Goal: Task Accomplishment & Management: Manage account settings

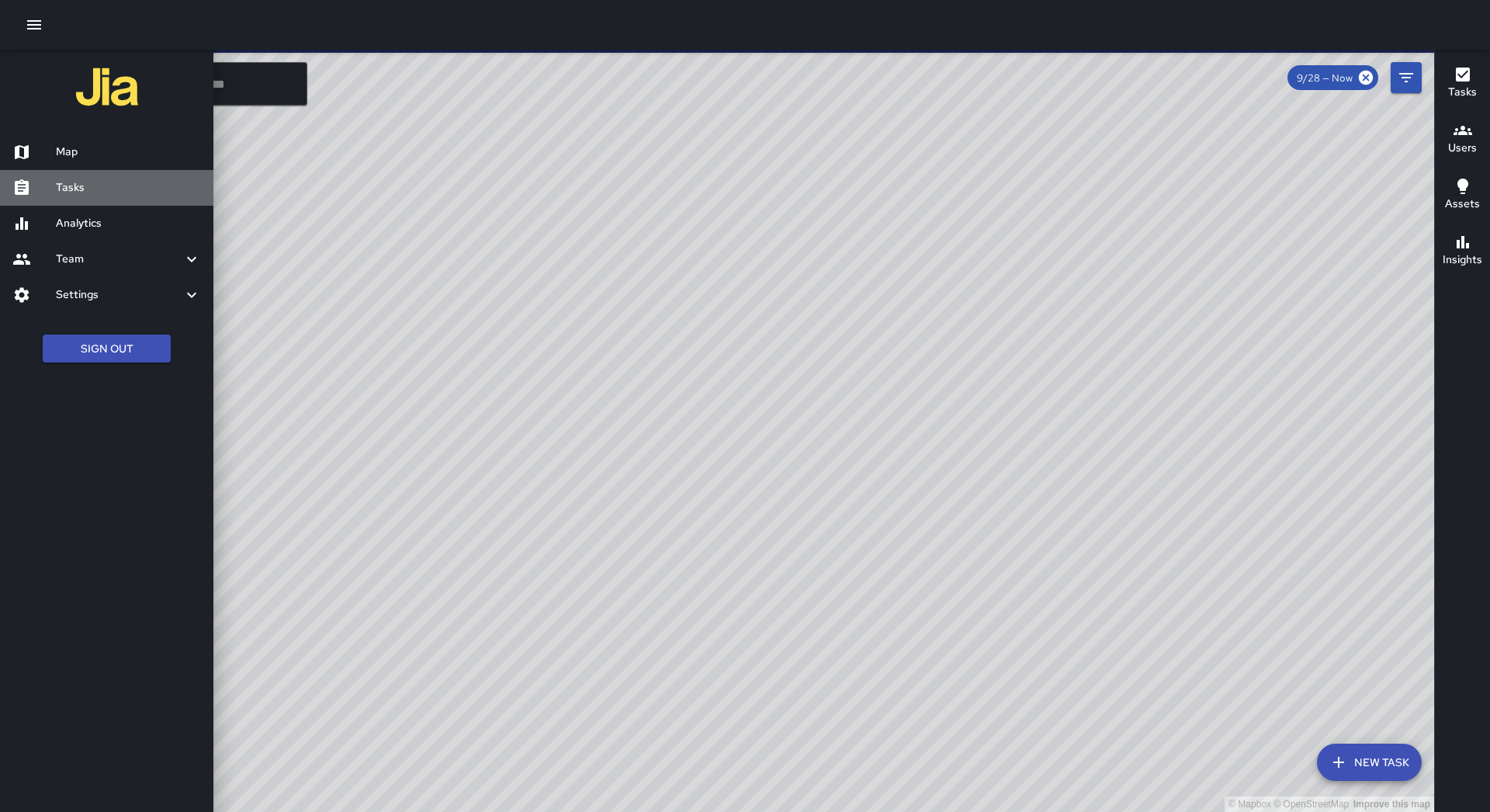
click at [63, 179] on h6 "Tasks" at bounding box center [127, 188] width 145 height 17
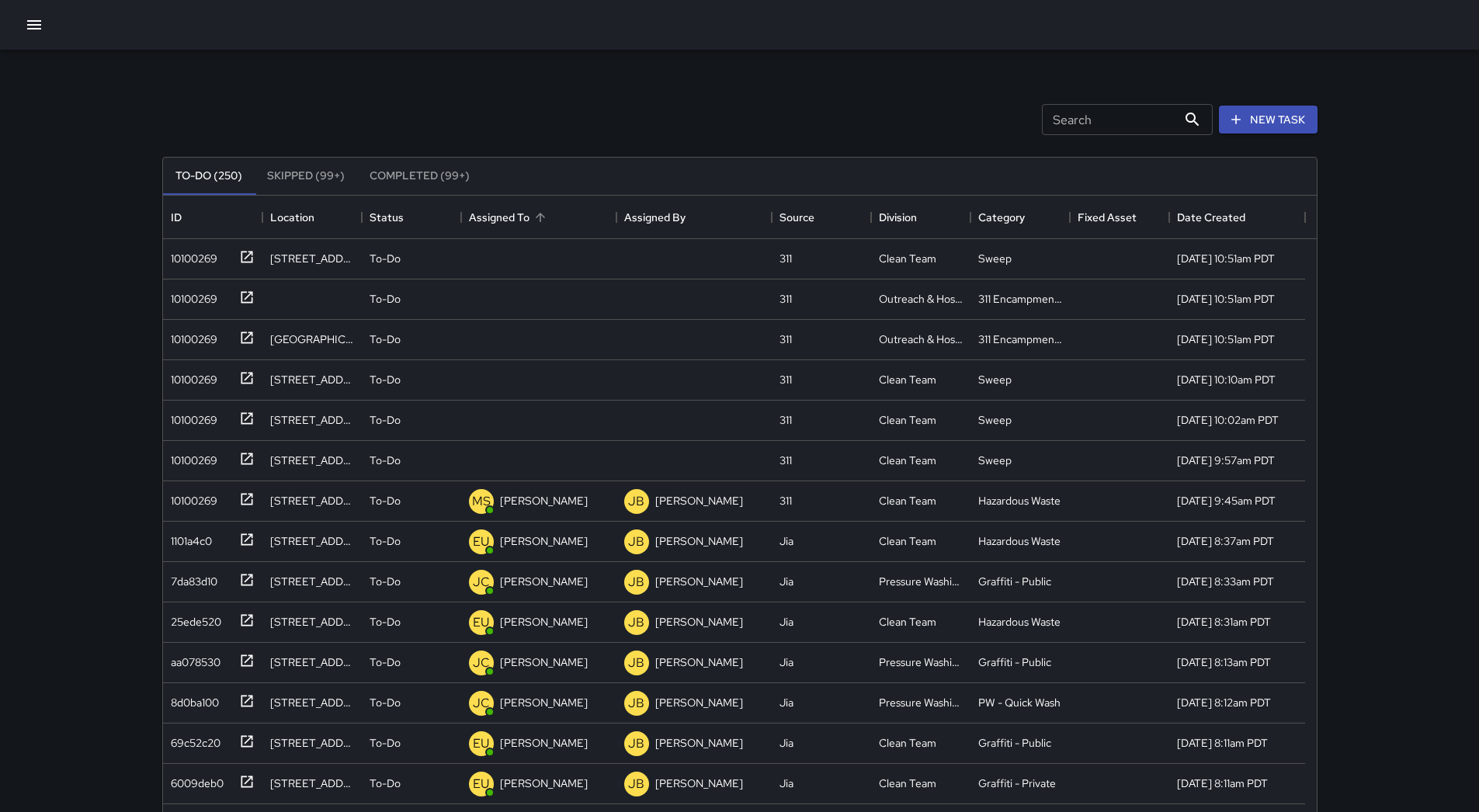
scroll to position [646, 1142]
click at [533, 203] on div "Assigned To" at bounding box center [538, 217] width 139 height 43
click at [231, 251] on div "10100269" at bounding box center [209, 256] width 90 height 26
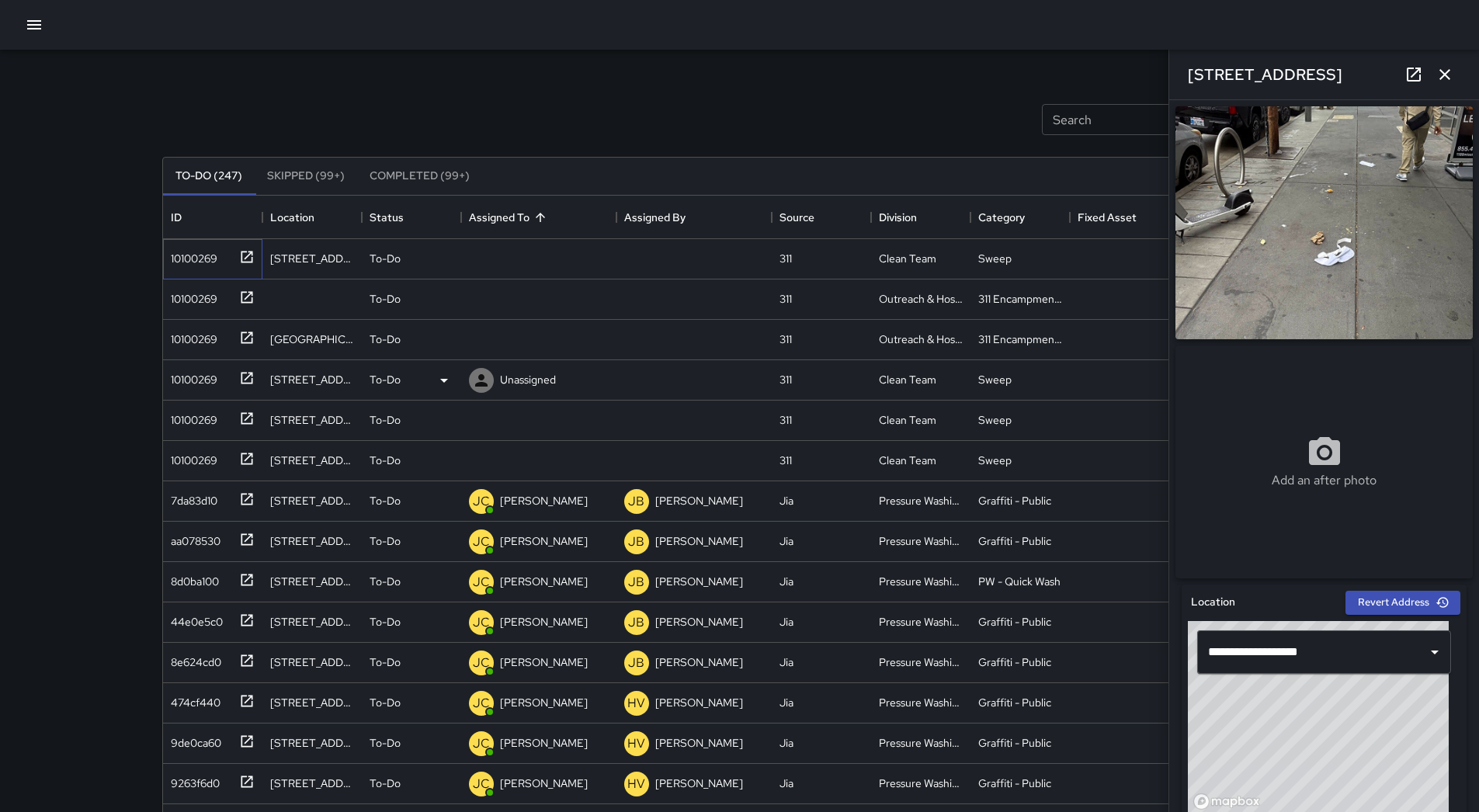
type input "**********"
click at [494, 256] on div at bounding box center [481, 260] width 31 height 31
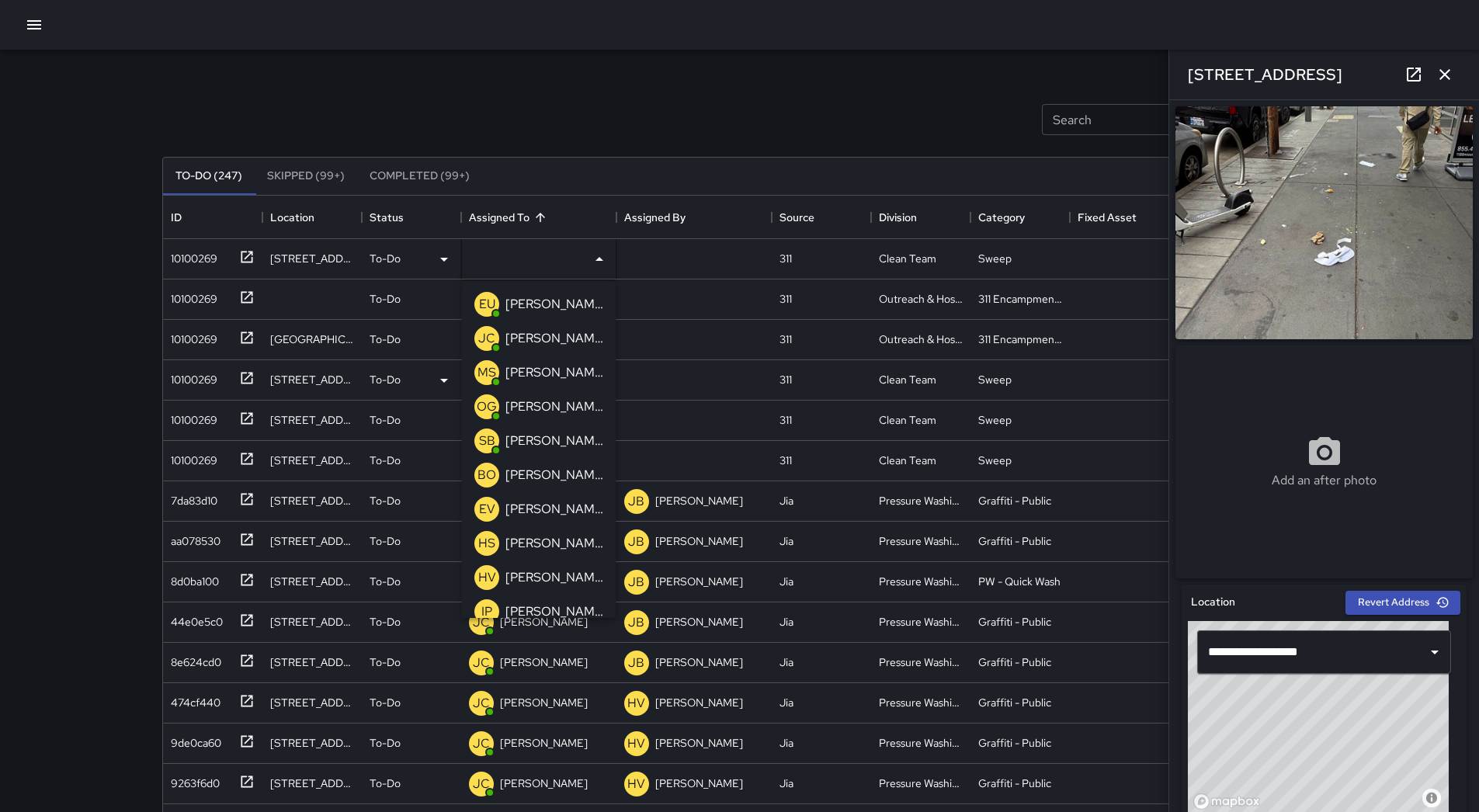
drag, startPoint x: 539, startPoint y: 376, endPoint x: 413, endPoint y: 352, distance: 128.3
click at [527, 377] on p "[PERSON_NAME]" at bounding box center [554, 372] width 98 height 18
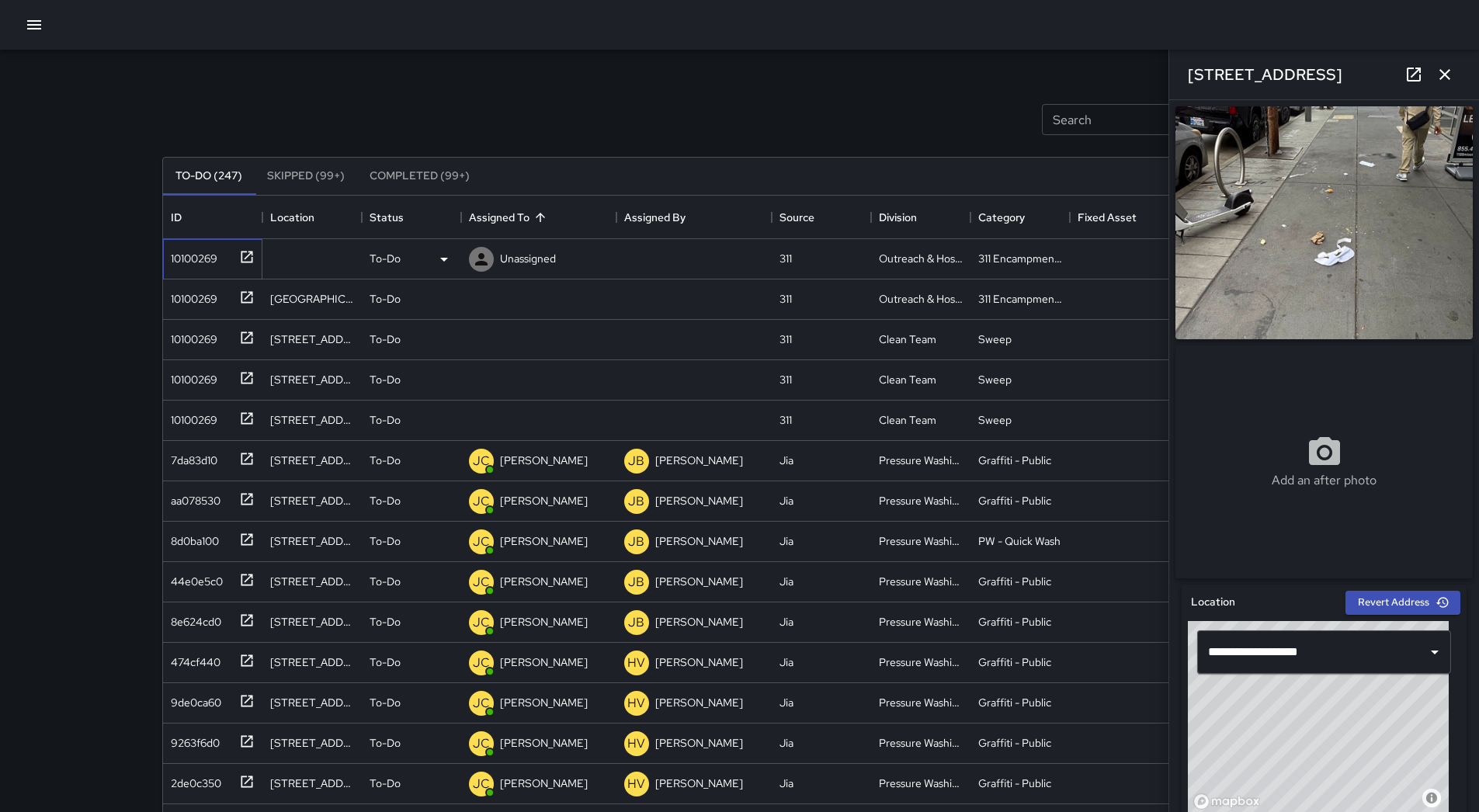
click at [210, 249] on div "10100269" at bounding box center [190, 256] width 53 height 22
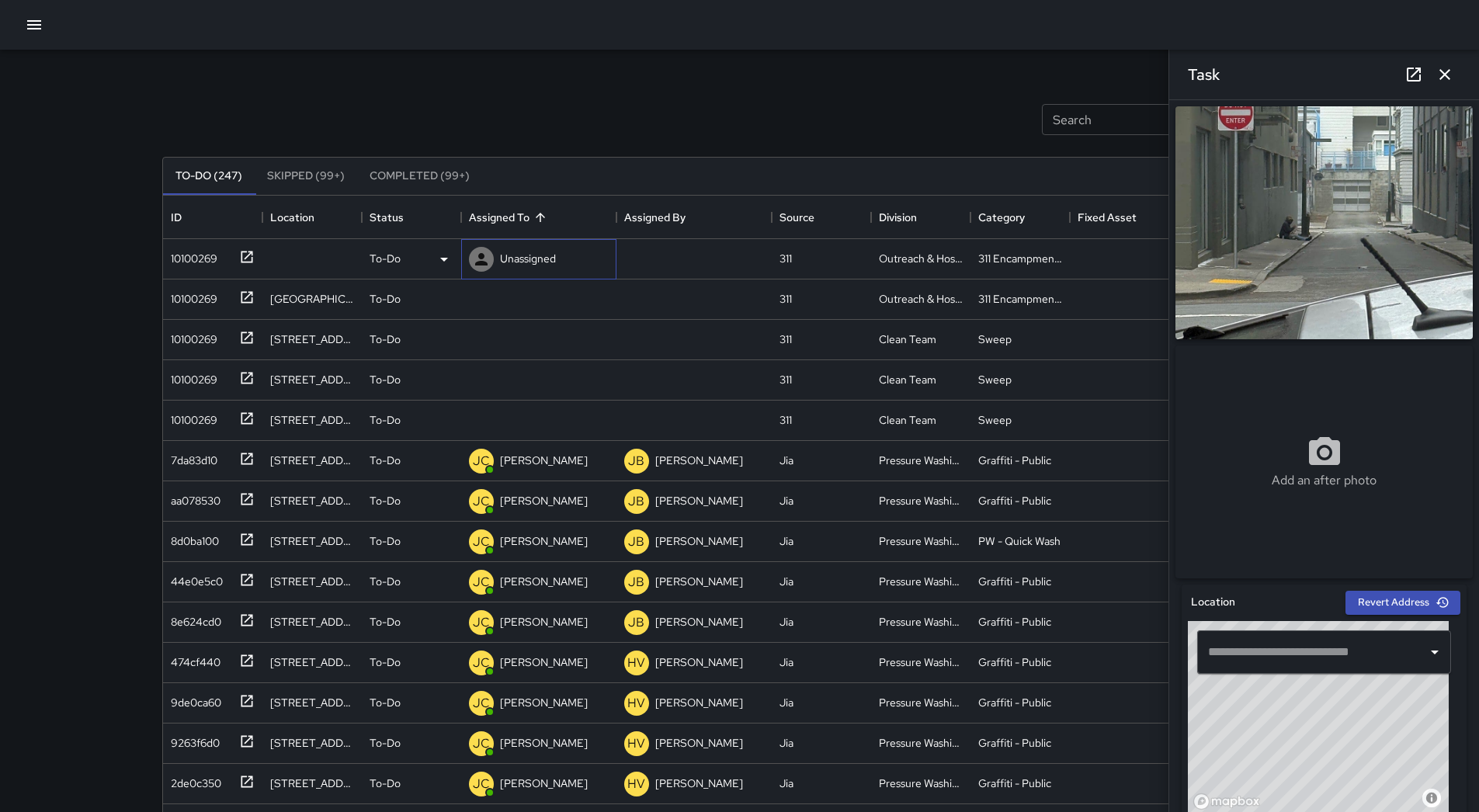
click at [517, 261] on p "Unassigned" at bounding box center [527, 258] width 55 height 16
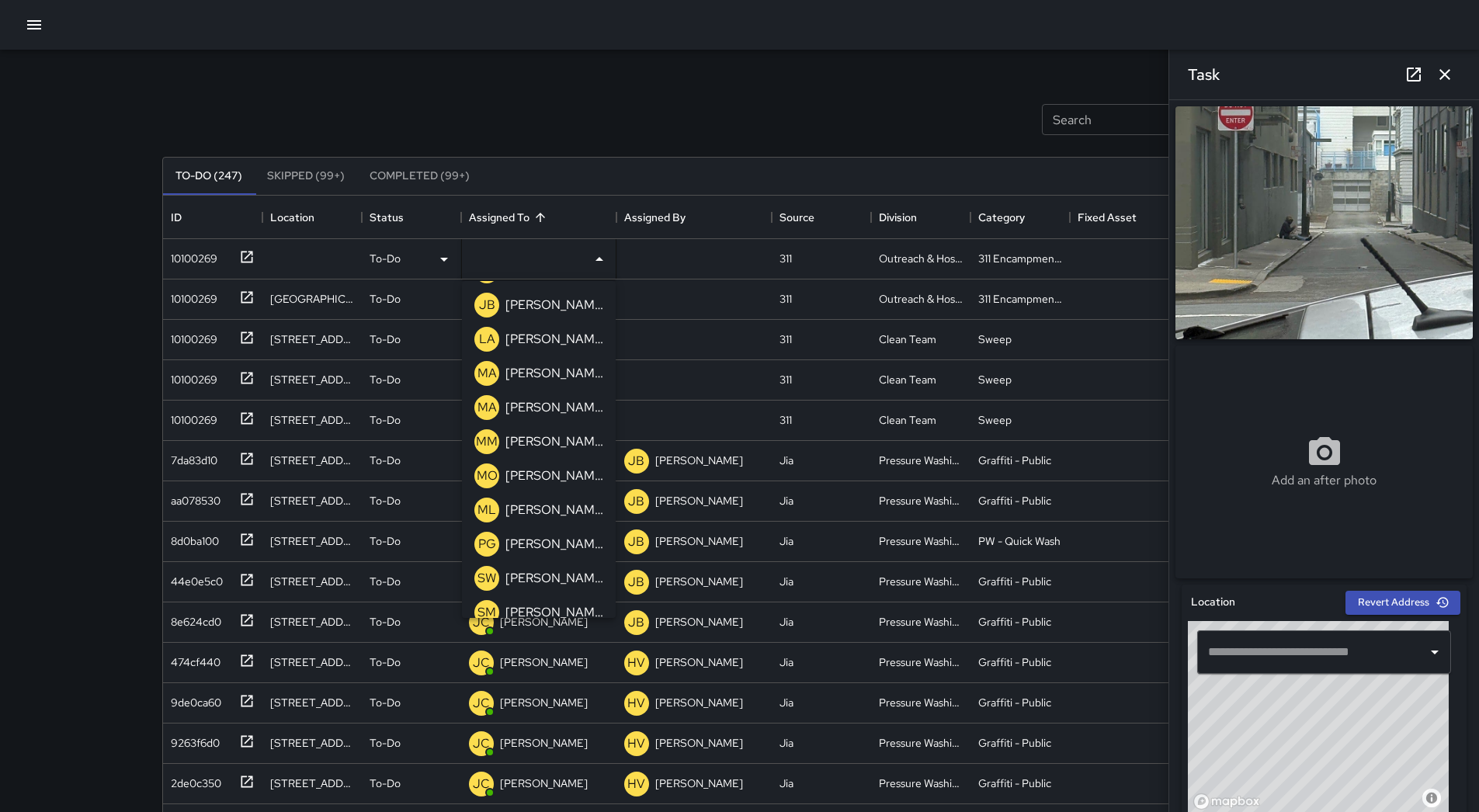
scroll to position [529, 0]
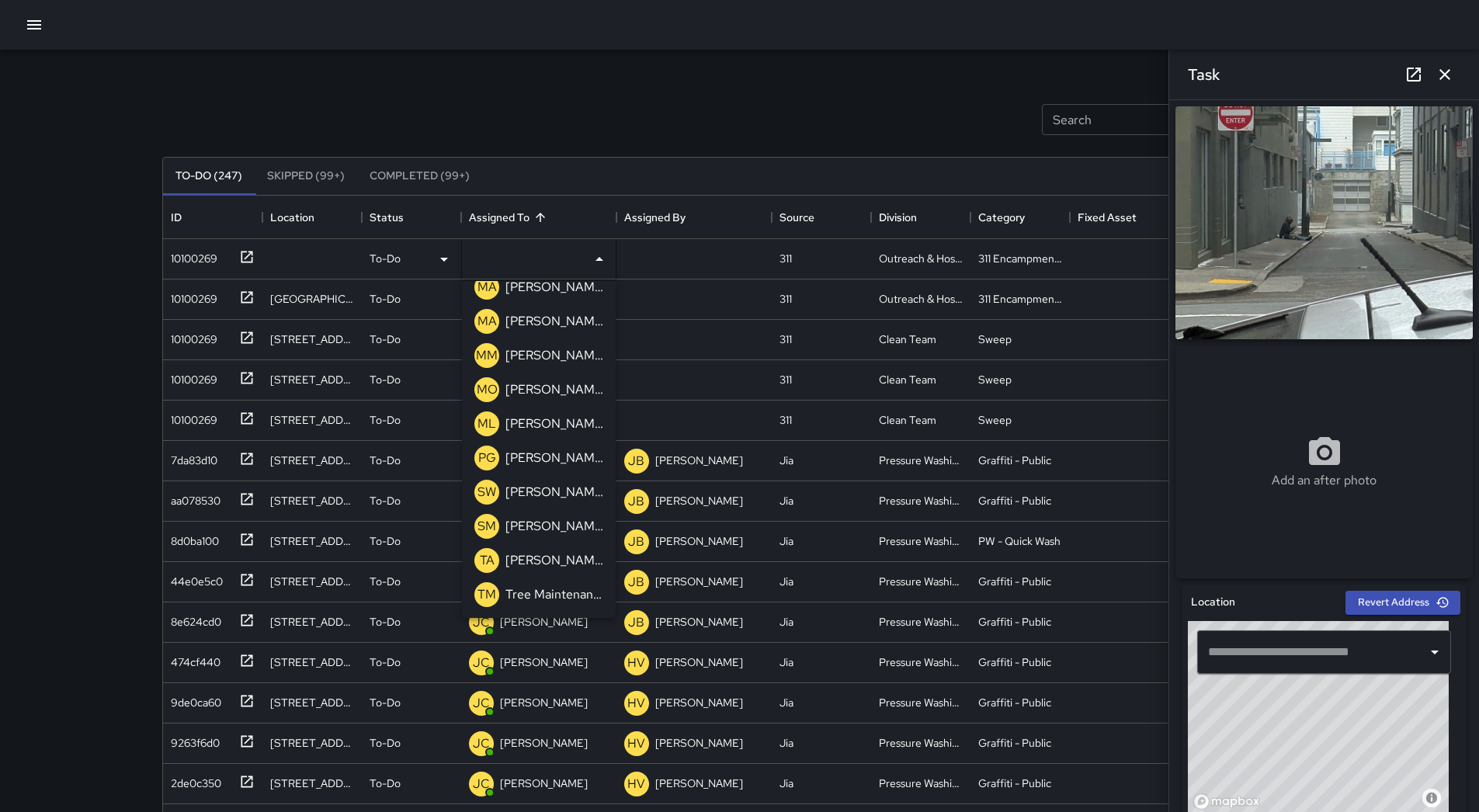
click at [556, 428] on p "[PERSON_NAME]" at bounding box center [554, 424] width 98 height 18
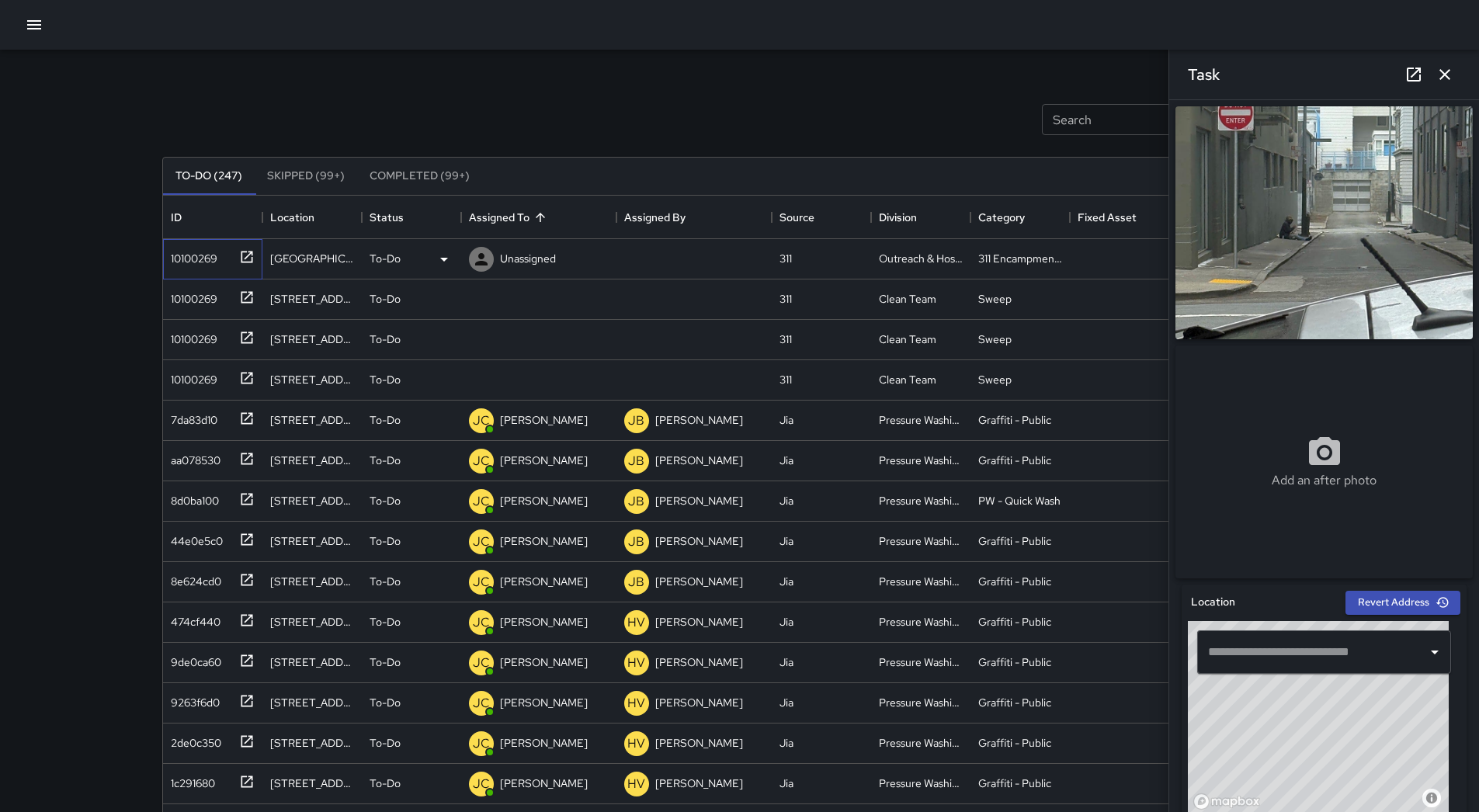
click at [219, 265] on div "10100269" at bounding box center [209, 256] width 90 height 26
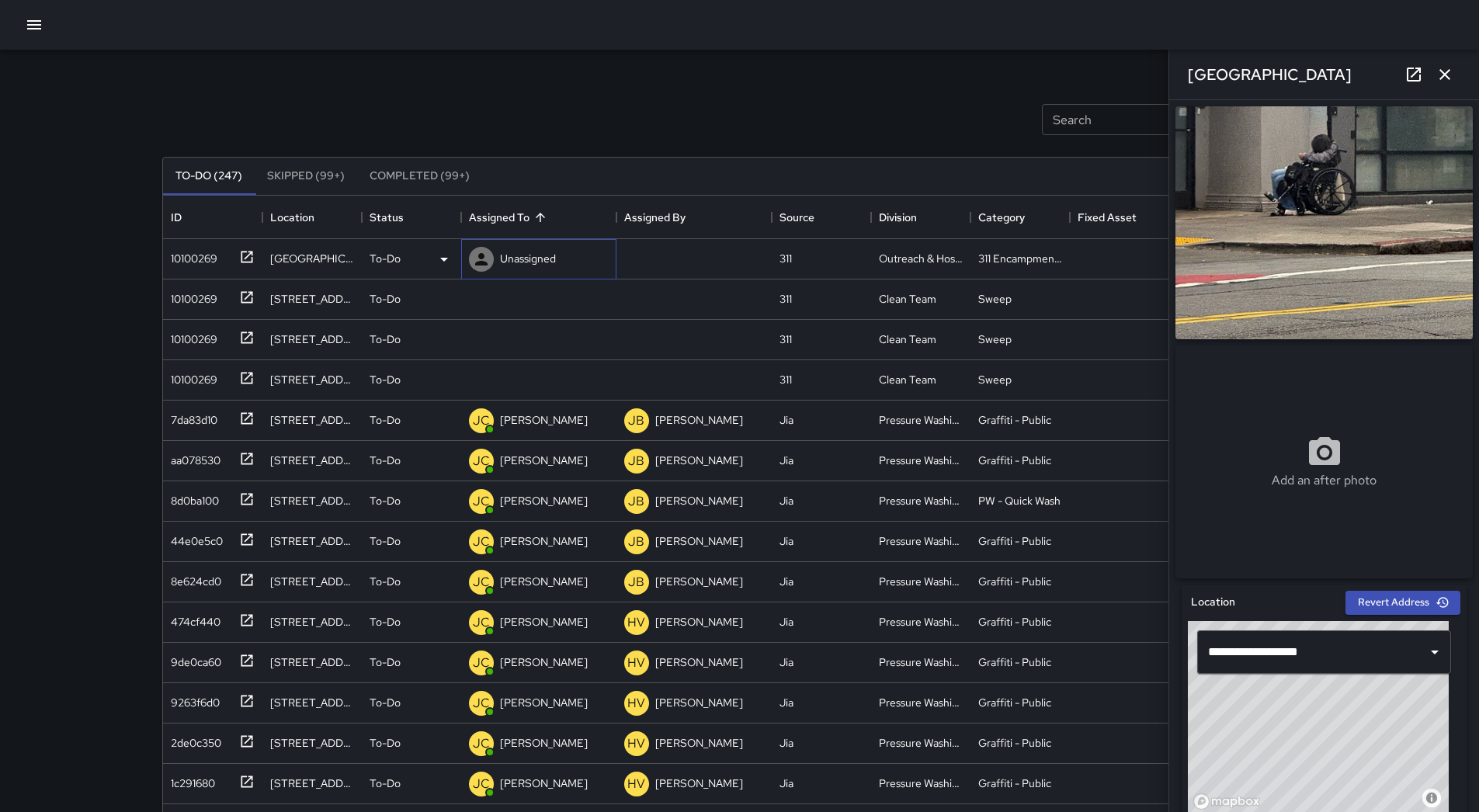
click at [539, 255] on p "Unassigned" at bounding box center [527, 258] width 55 height 16
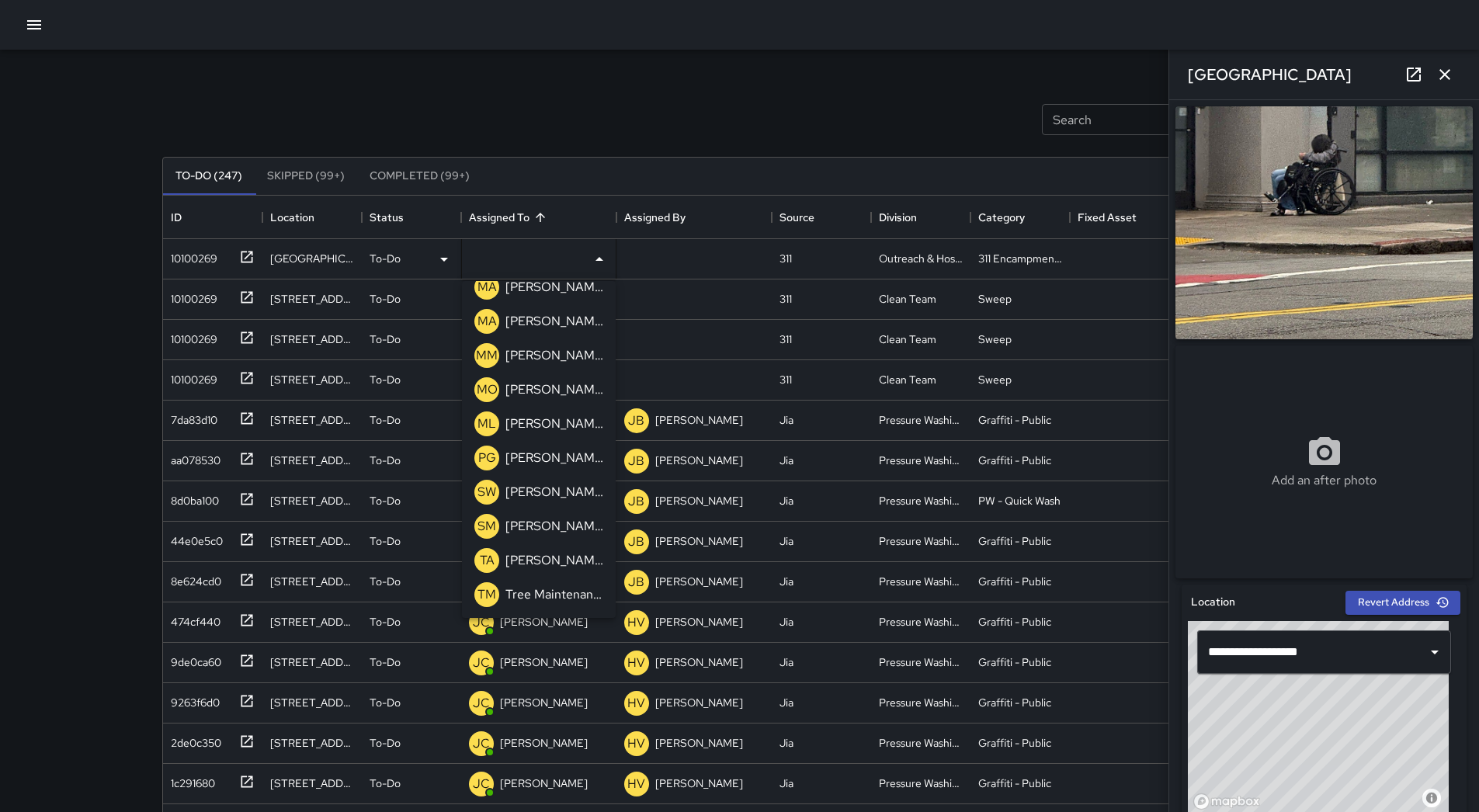
click at [549, 415] on p "[PERSON_NAME]" at bounding box center [554, 424] width 98 height 18
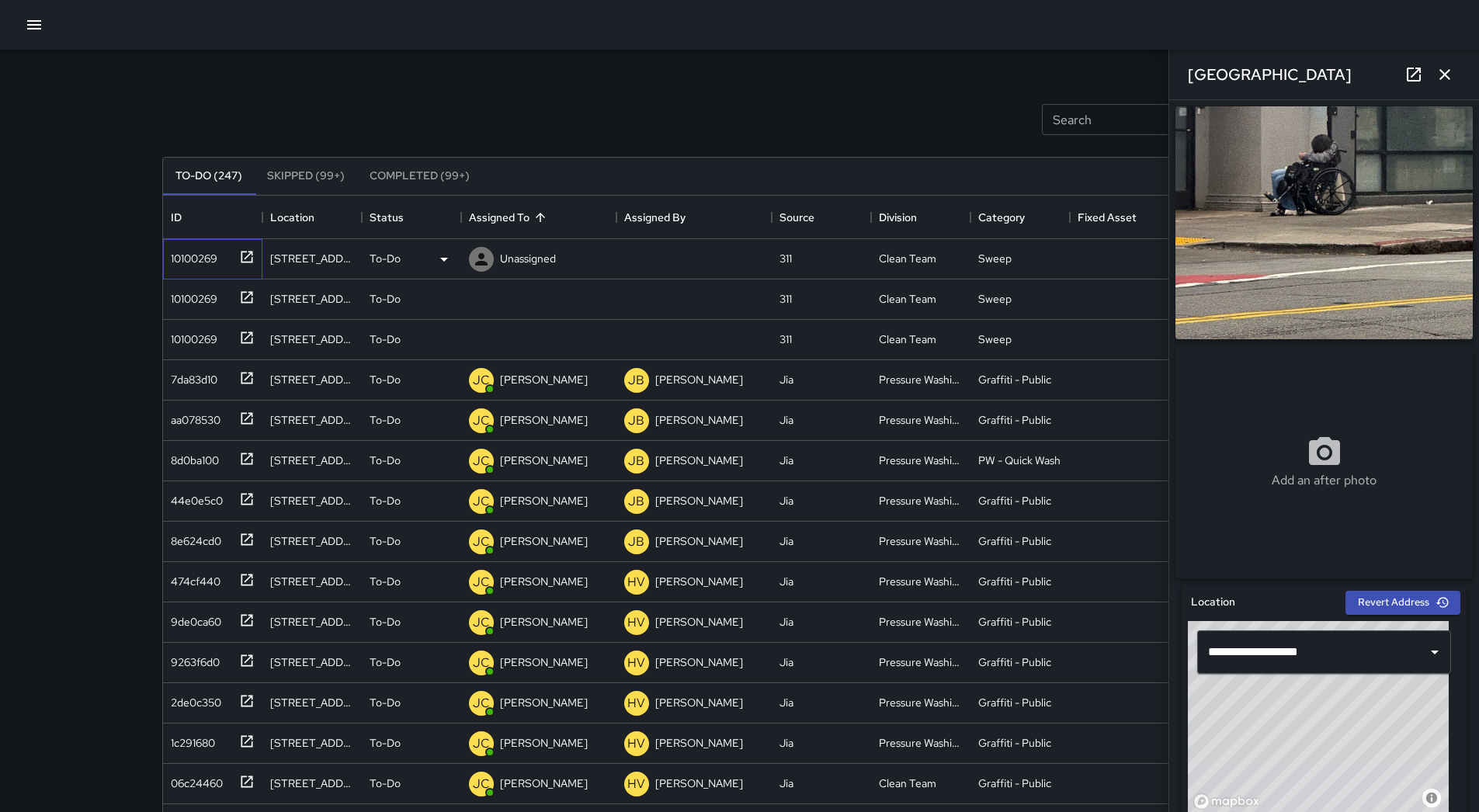
click at [173, 250] on div "10100269" at bounding box center [190, 256] width 53 height 22
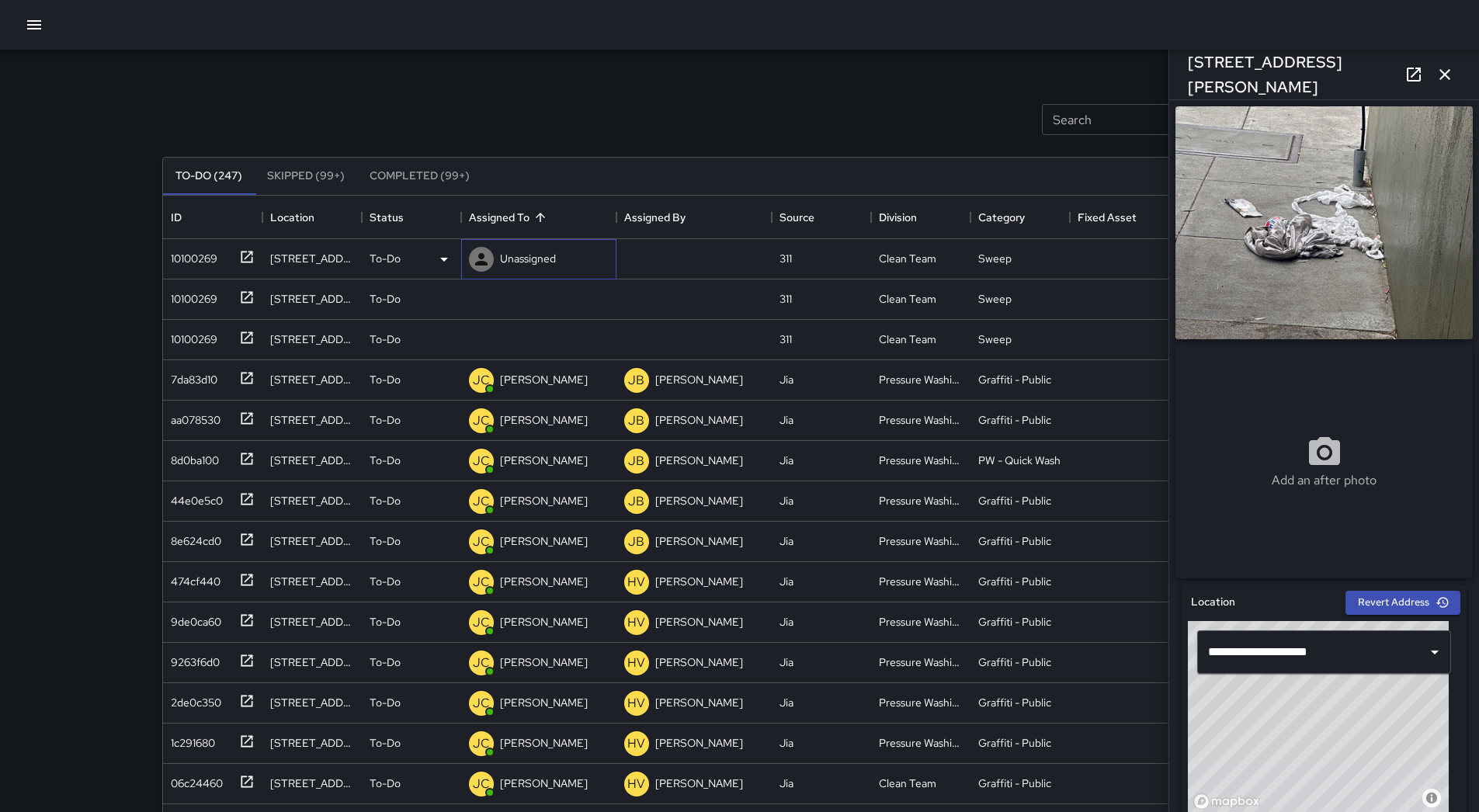
click at [537, 262] on p "Unassigned" at bounding box center [527, 258] width 55 height 16
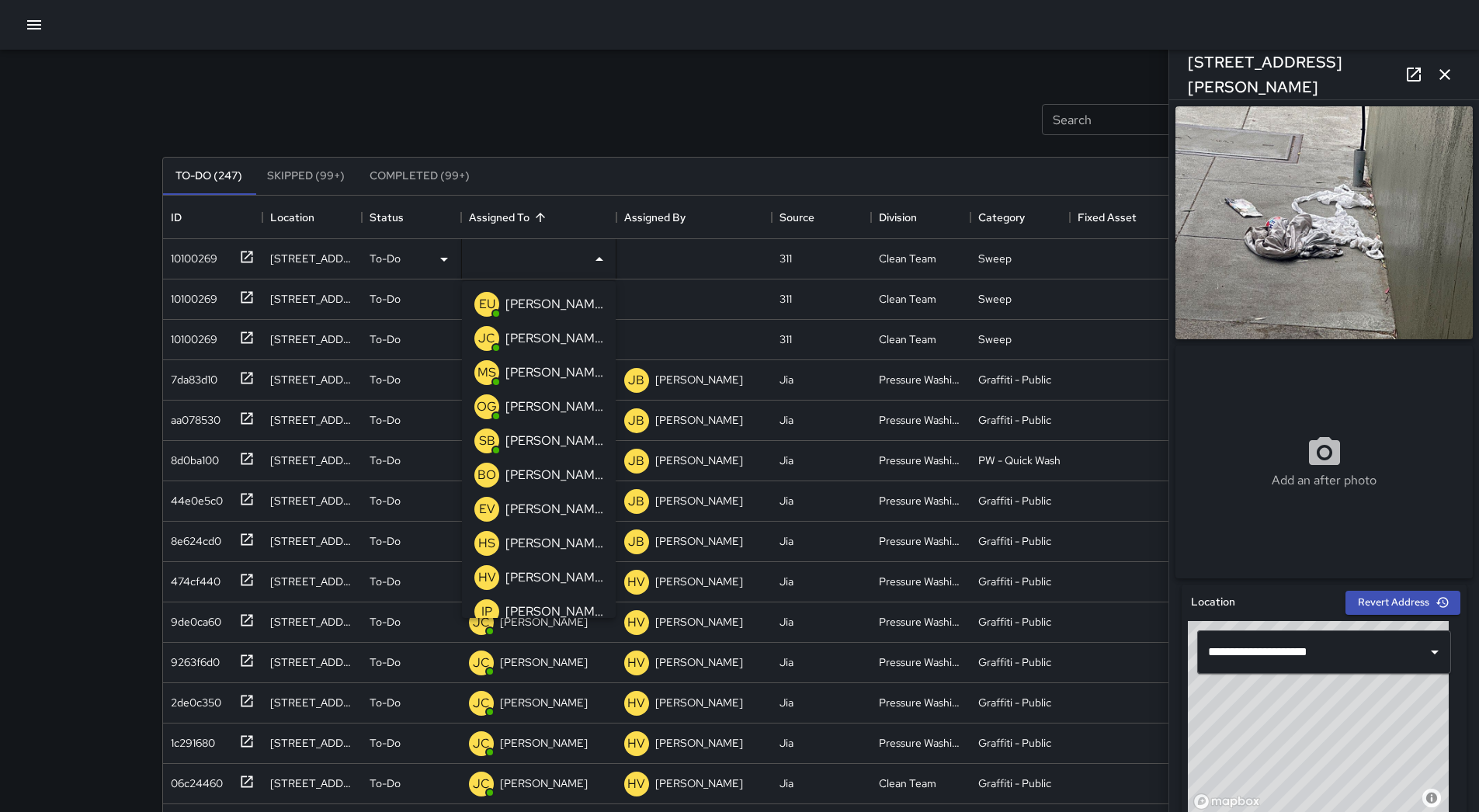
click at [542, 436] on p "[PERSON_NAME]" at bounding box center [554, 441] width 98 height 18
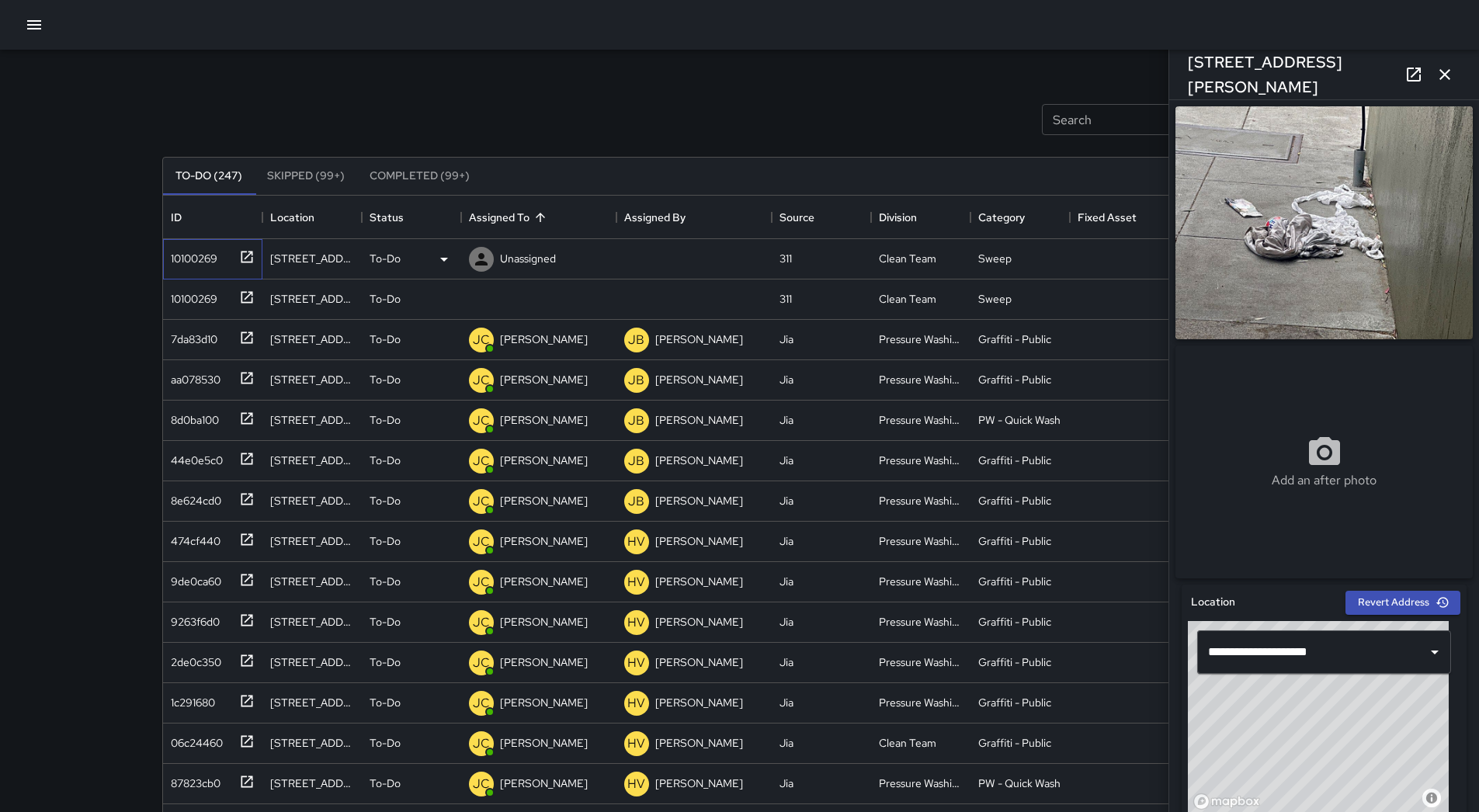
click at [207, 265] on div "10100269" at bounding box center [190, 256] width 53 height 22
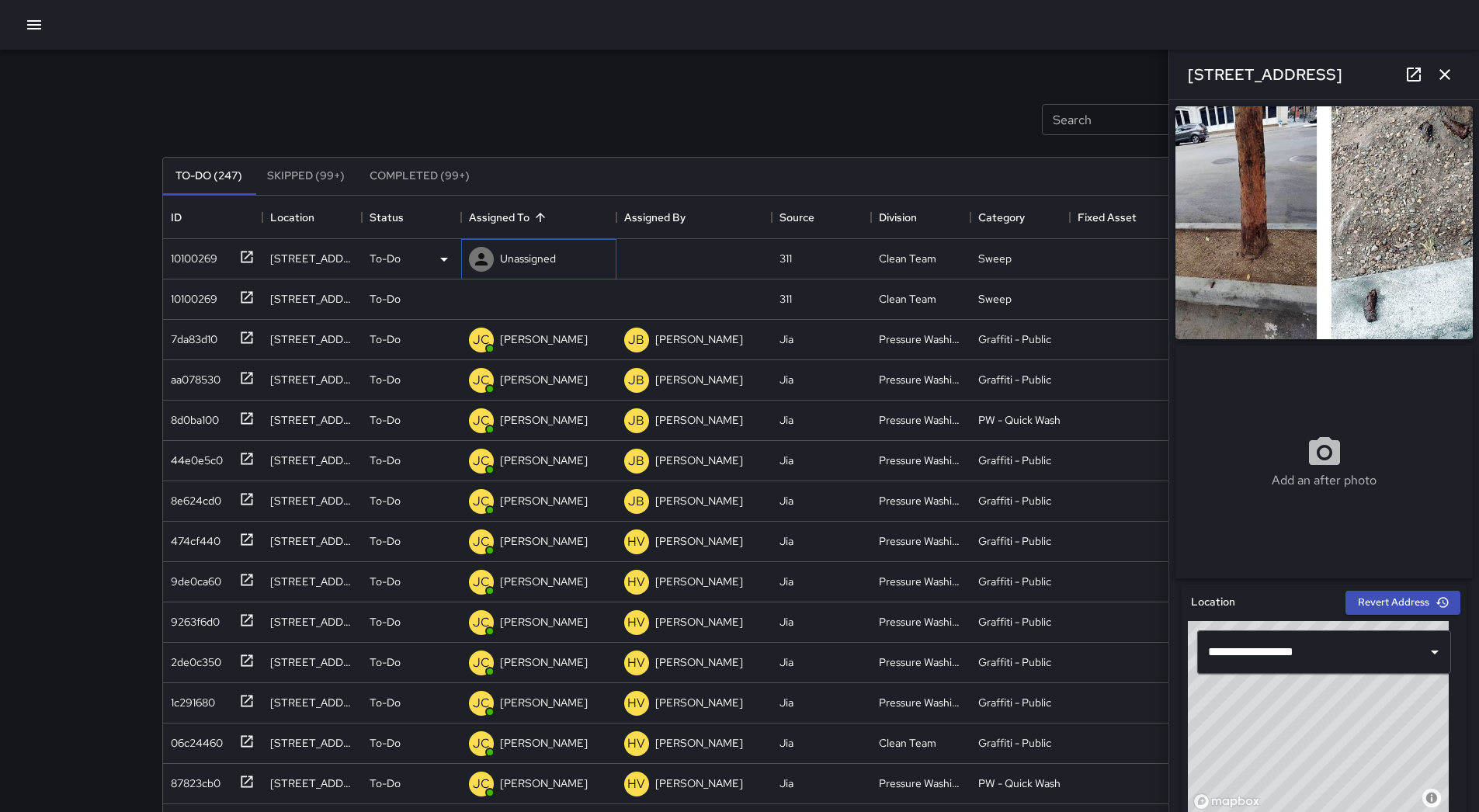
click at [525, 257] on p "Unassigned" at bounding box center [527, 258] width 55 height 16
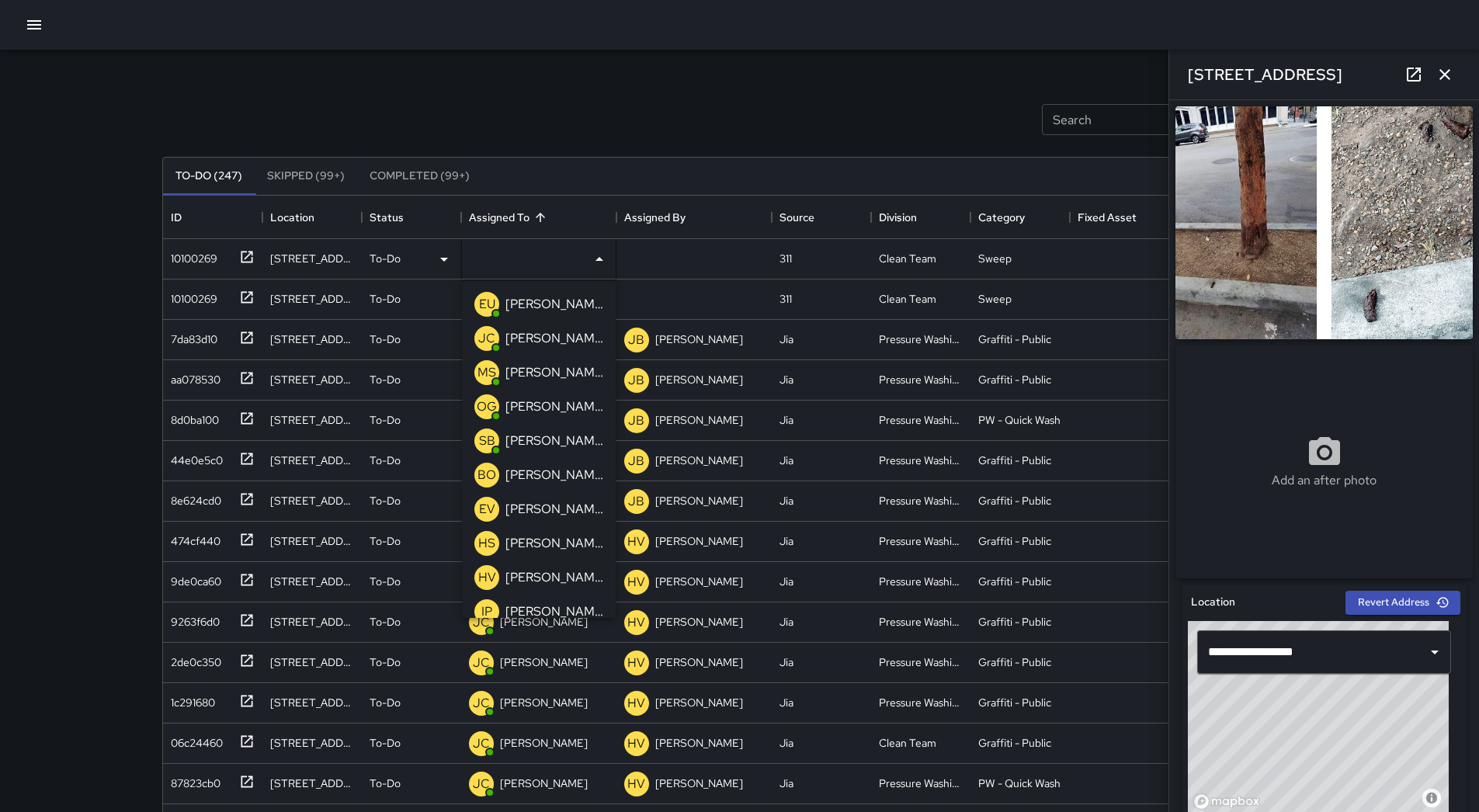
click at [616, 100] on div "Search Search New Task" at bounding box center [739, 119] width 1161 height 80
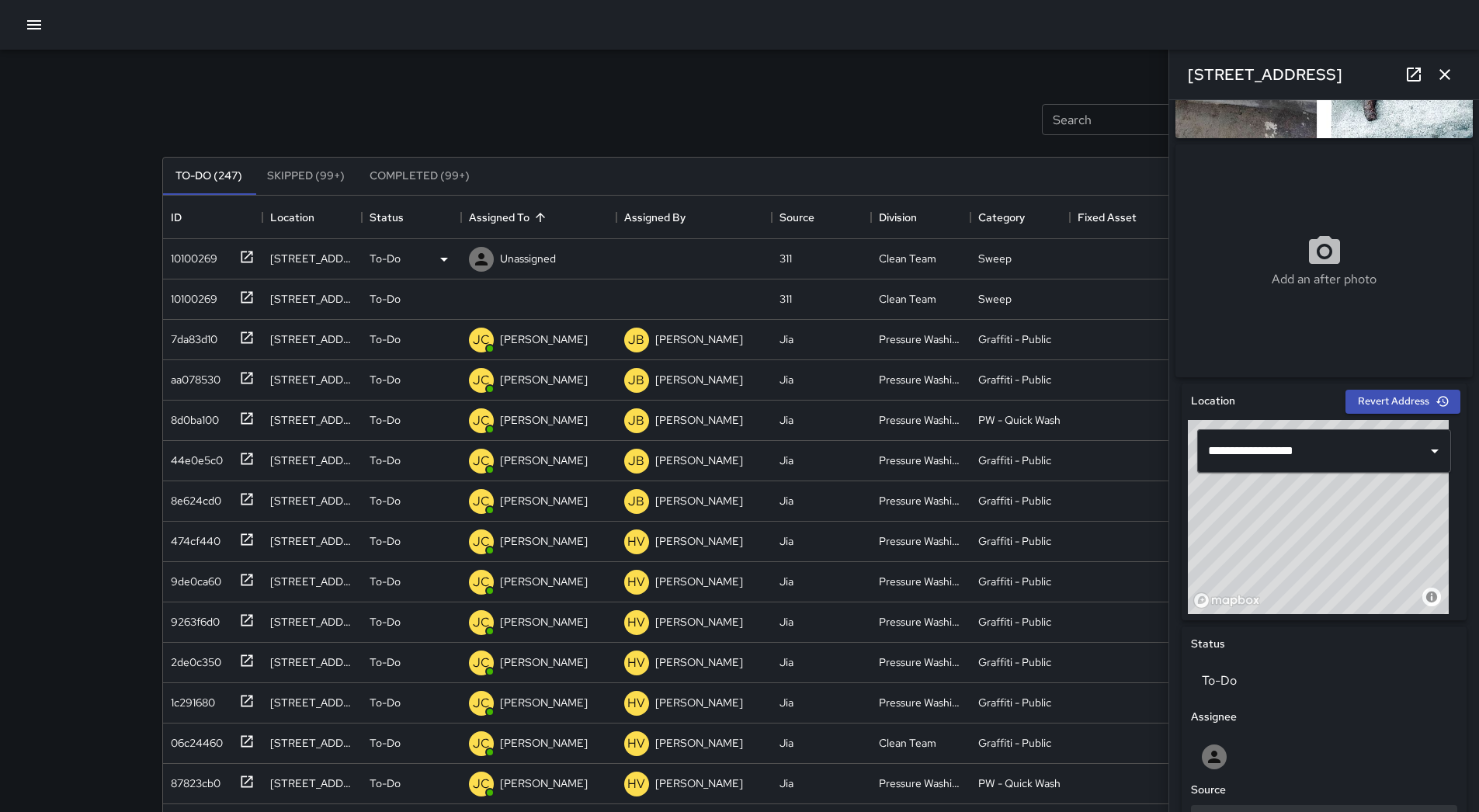
scroll to position [584, 0]
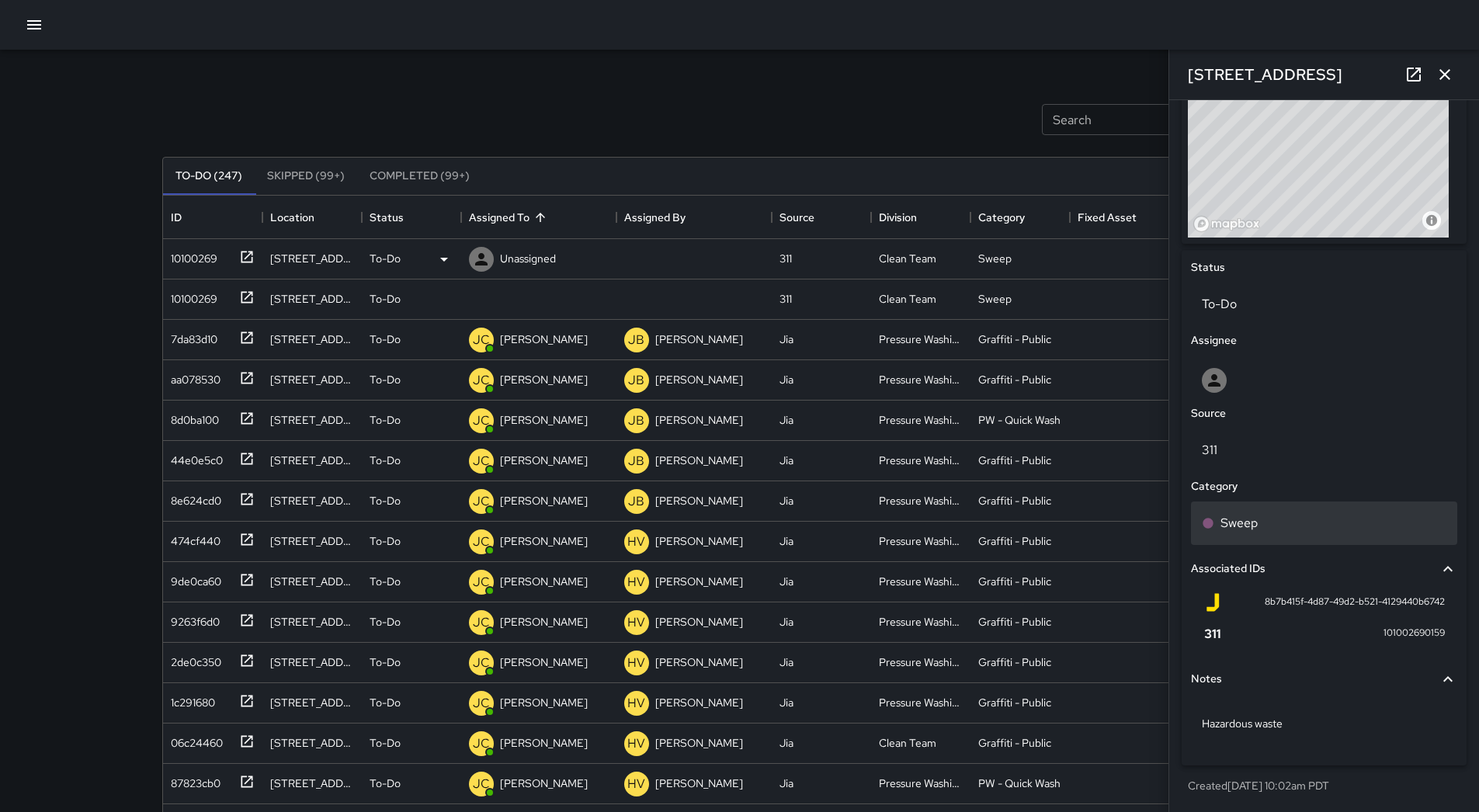
click at [1276, 537] on div "Sweep" at bounding box center [1324, 523] width 266 height 43
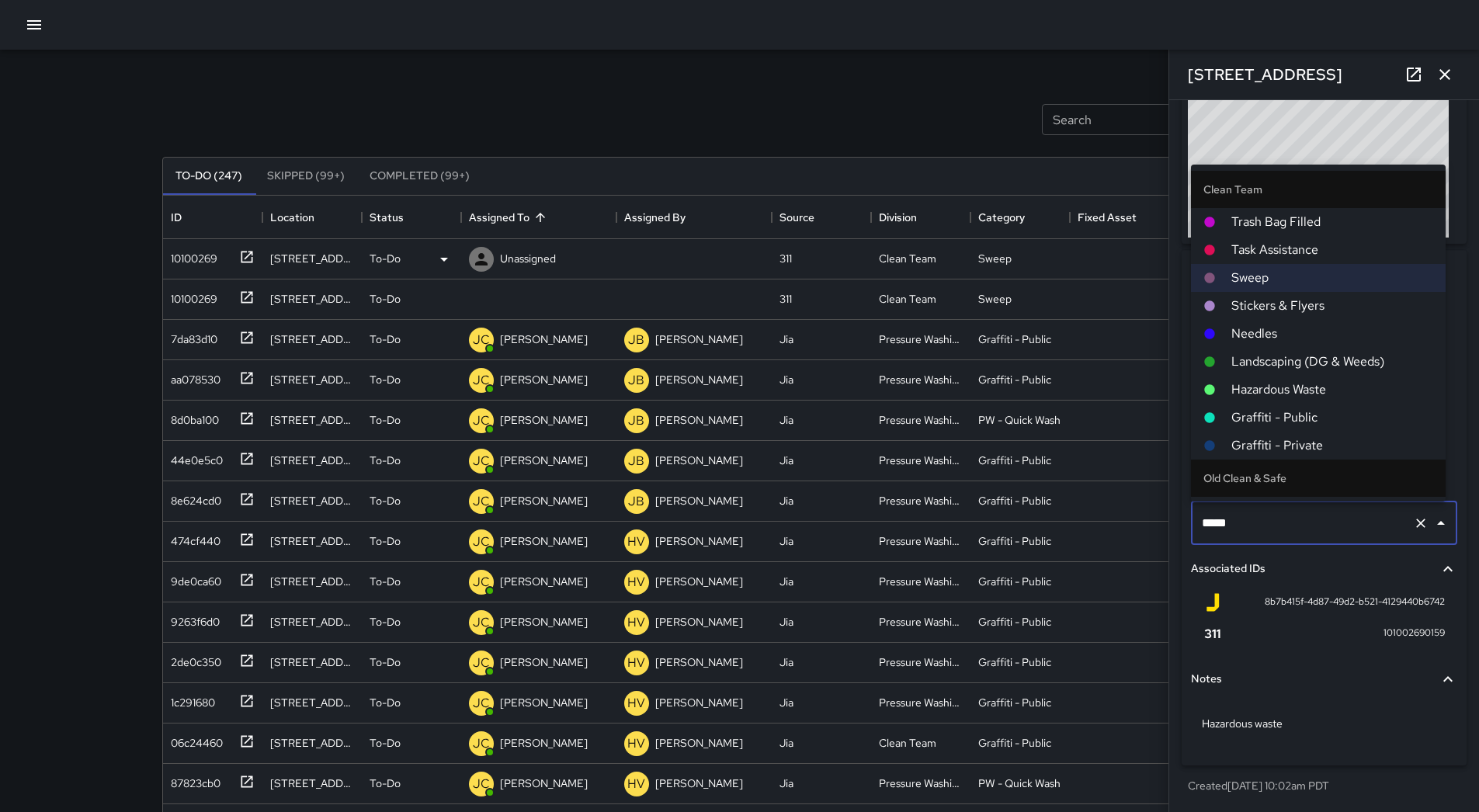
click at [1285, 395] on span "Hazardous Waste" at bounding box center [1332, 390] width 201 height 18
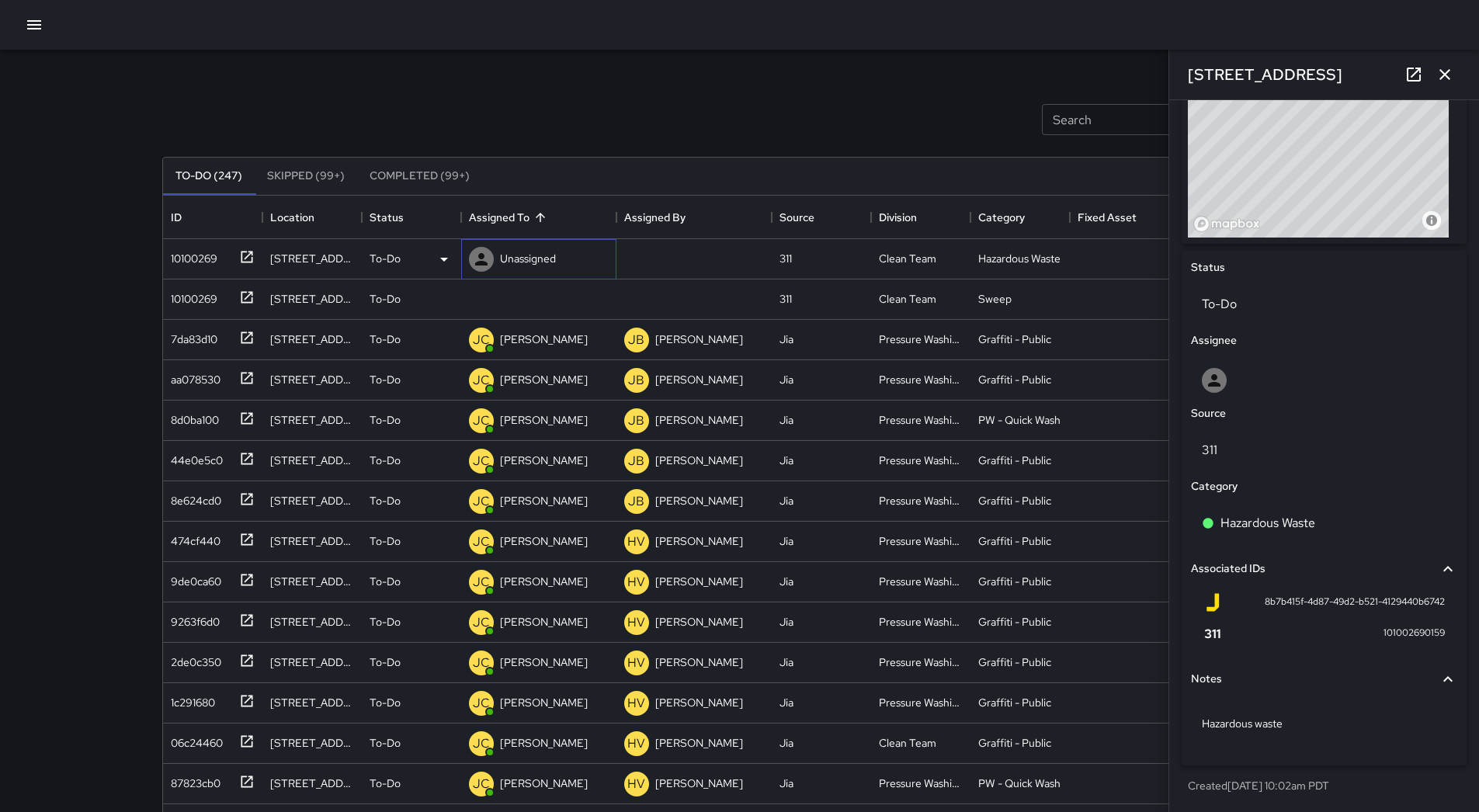
click at [544, 259] on p "Unassigned" at bounding box center [527, 258] width 55 height 16
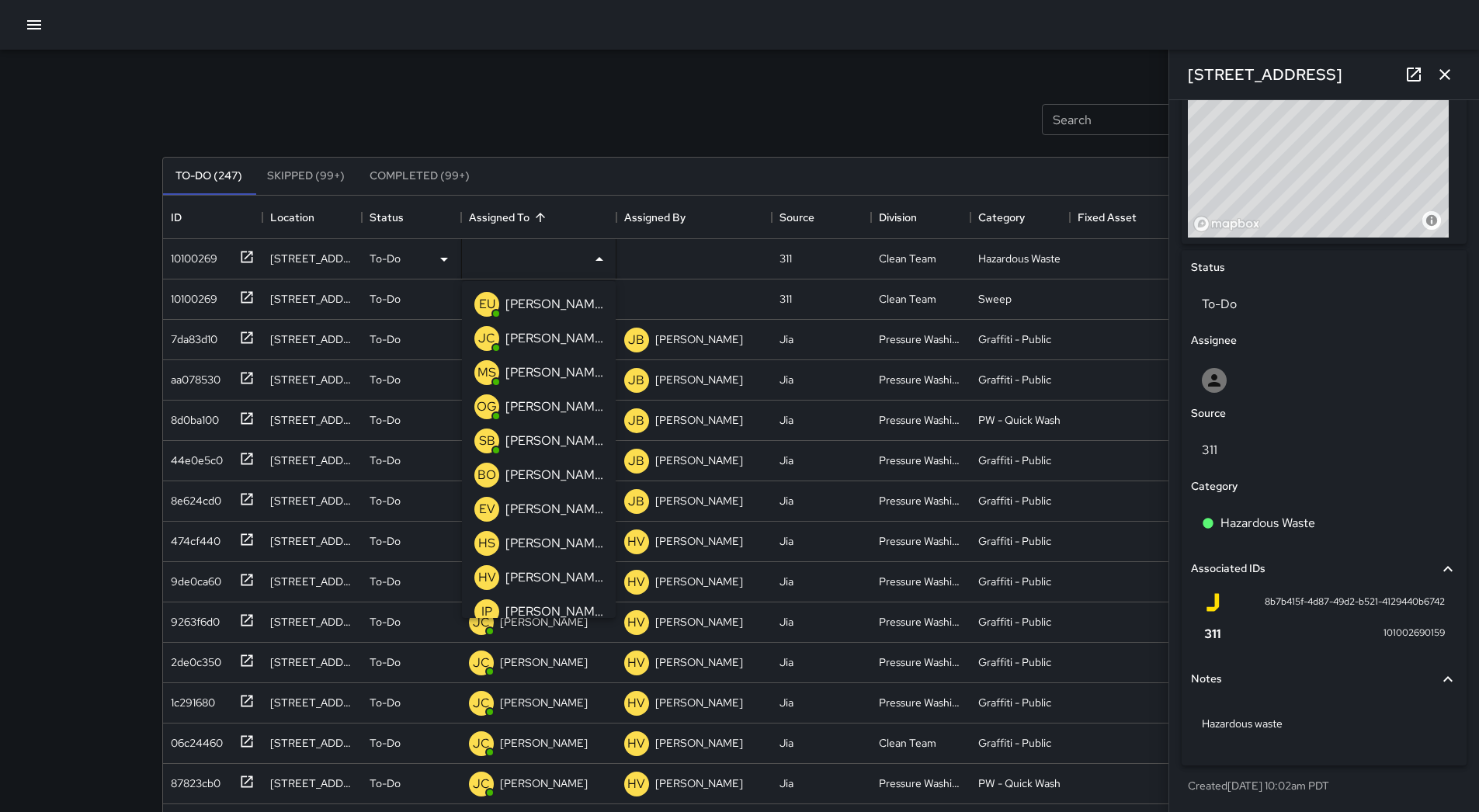
drag, startPoint x: 533, startPoint y: 307, endPoint x: 275, endPoint y: 272, distance: 260.4
click at [526, 306] on p "[PERSON_NAME]" at bounding box center [554, 304] width 98 height 18
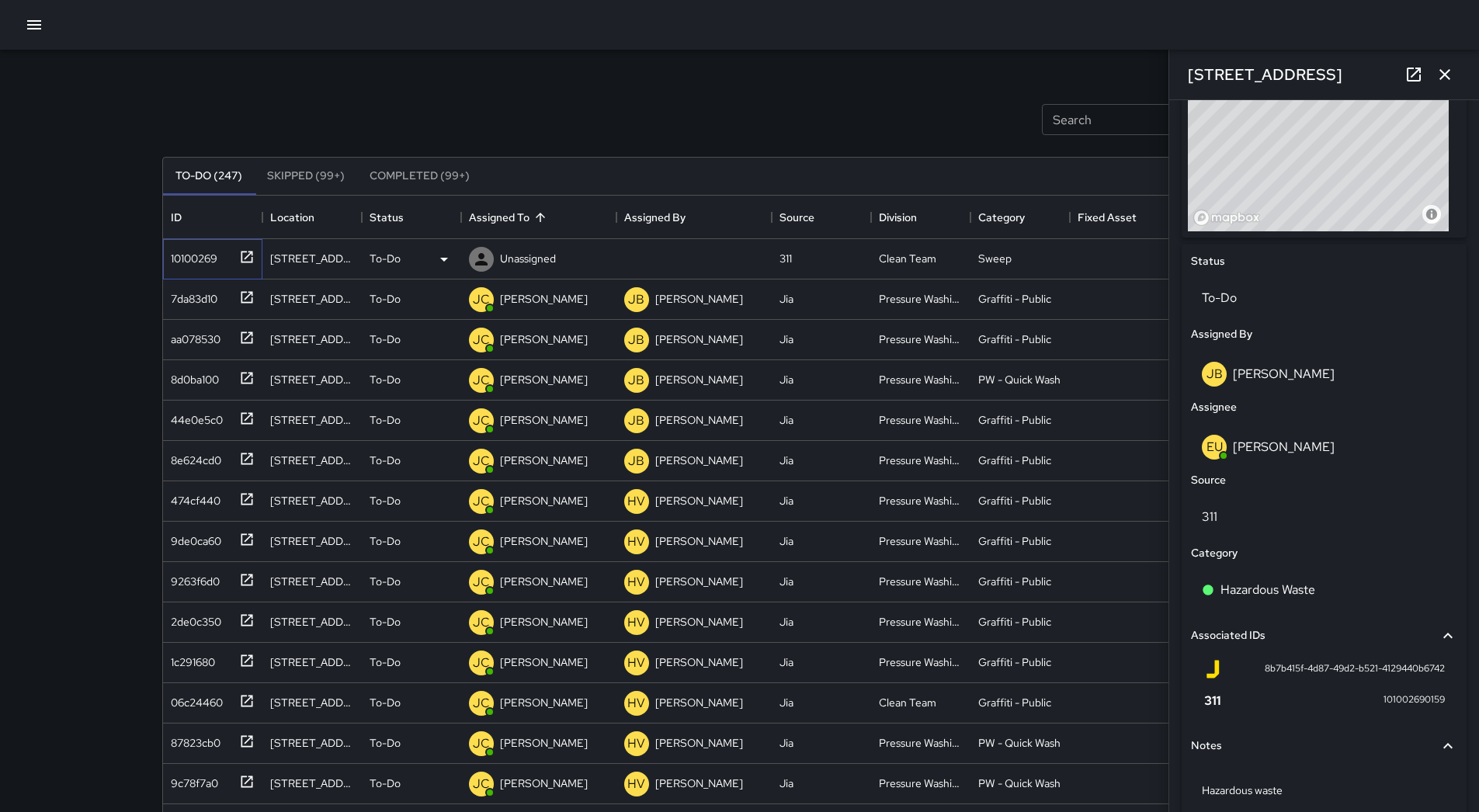
click at [217, 258] on div "10100269" at bounding box center [190, 256] width 53 height 22
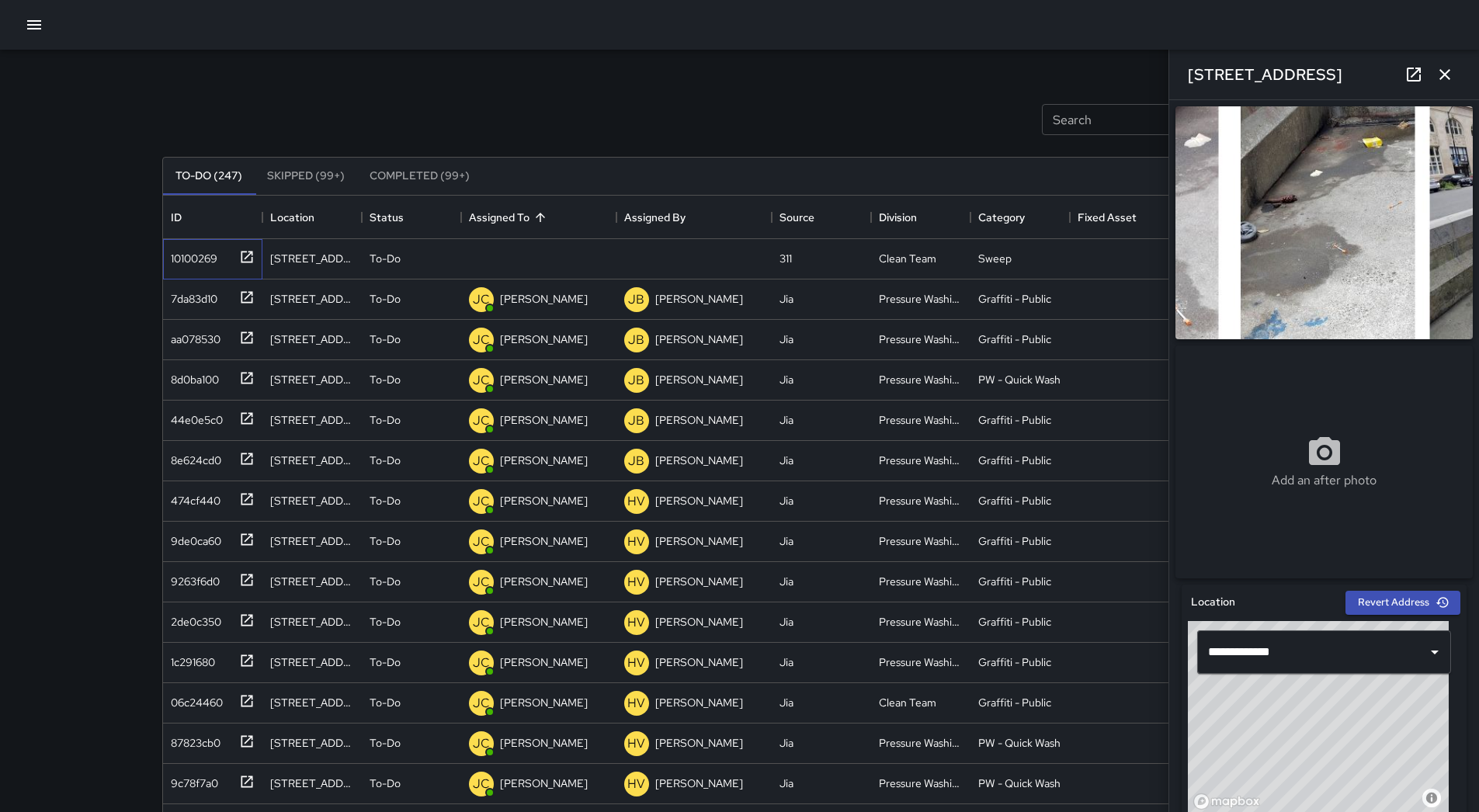
scroll to position [543, 0]
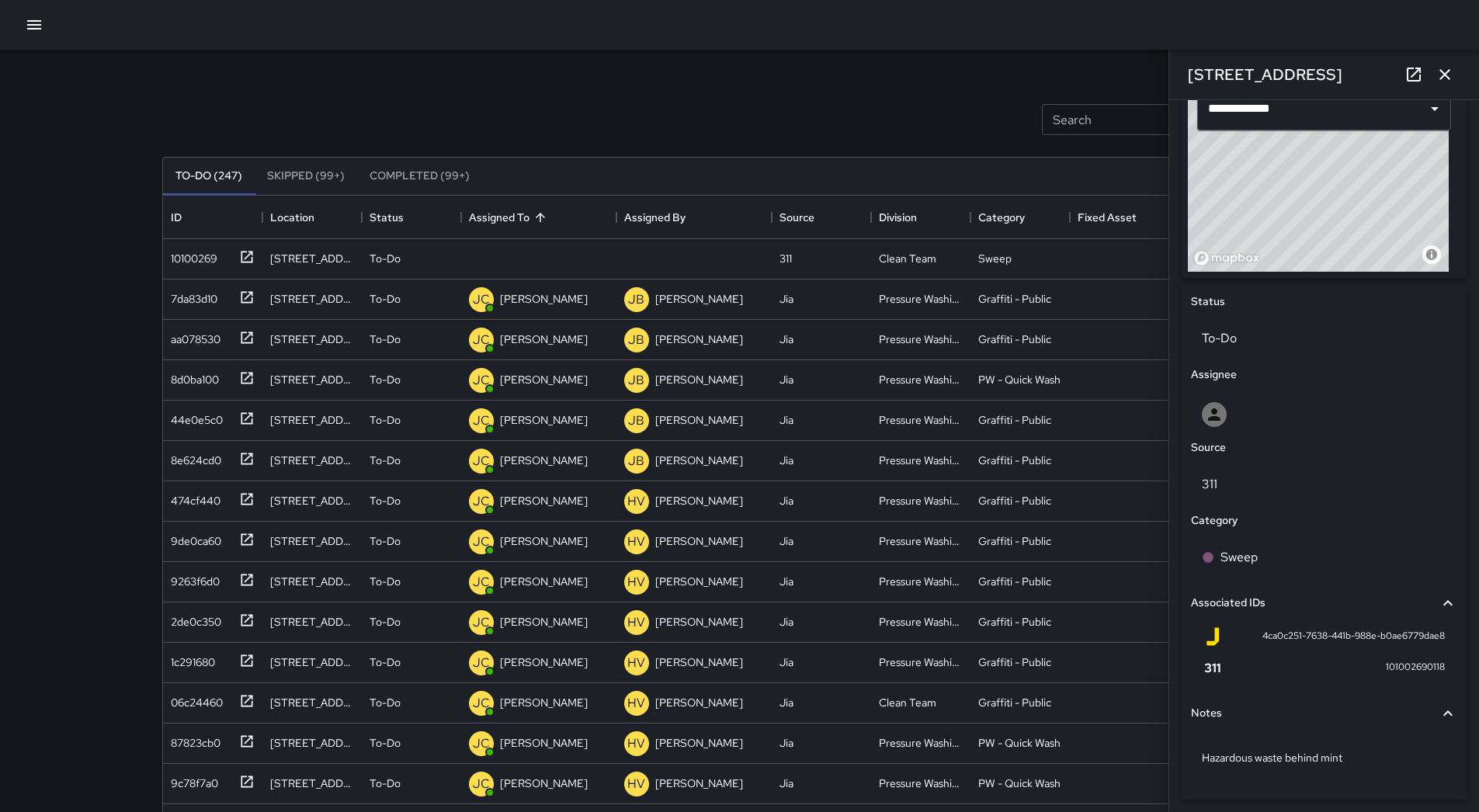
click at [1273, 595] on div "Associated IDs" at bounding box center [1324, 602] width 266 height 36
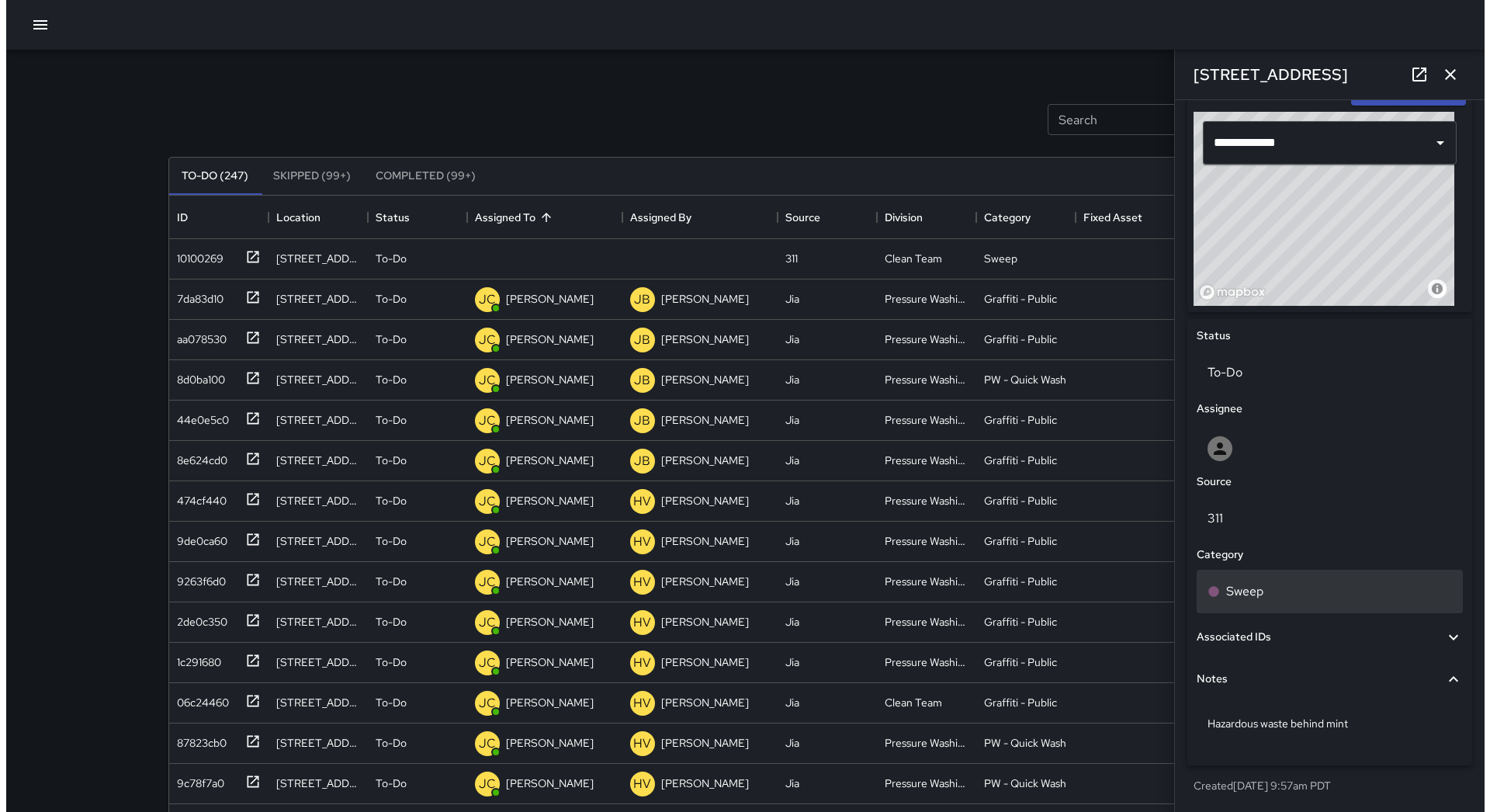
scroll to position [515, 0]
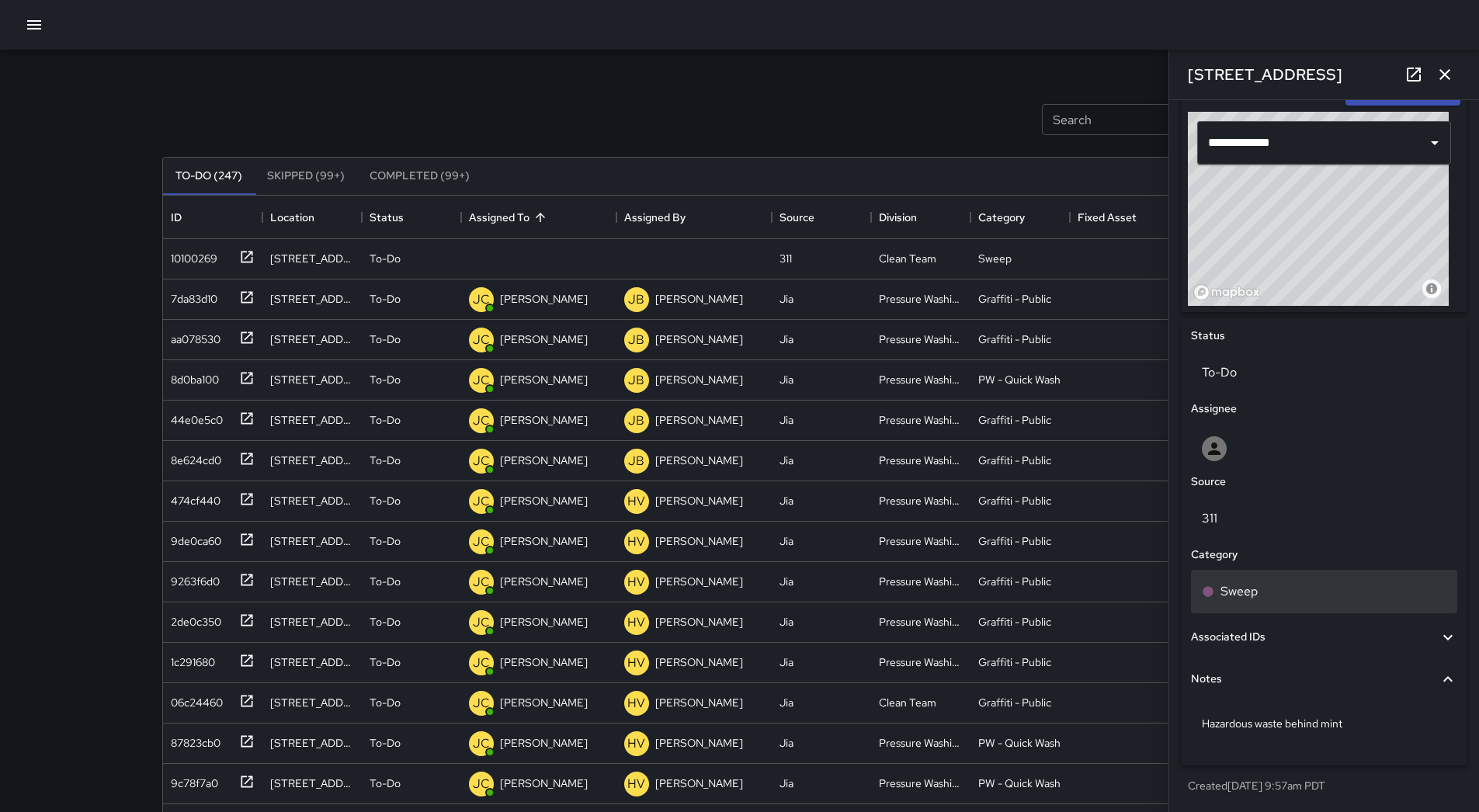
click at [1272, 576] on div "Sweep" at bounding box center [1324, 591] width 266 height 43
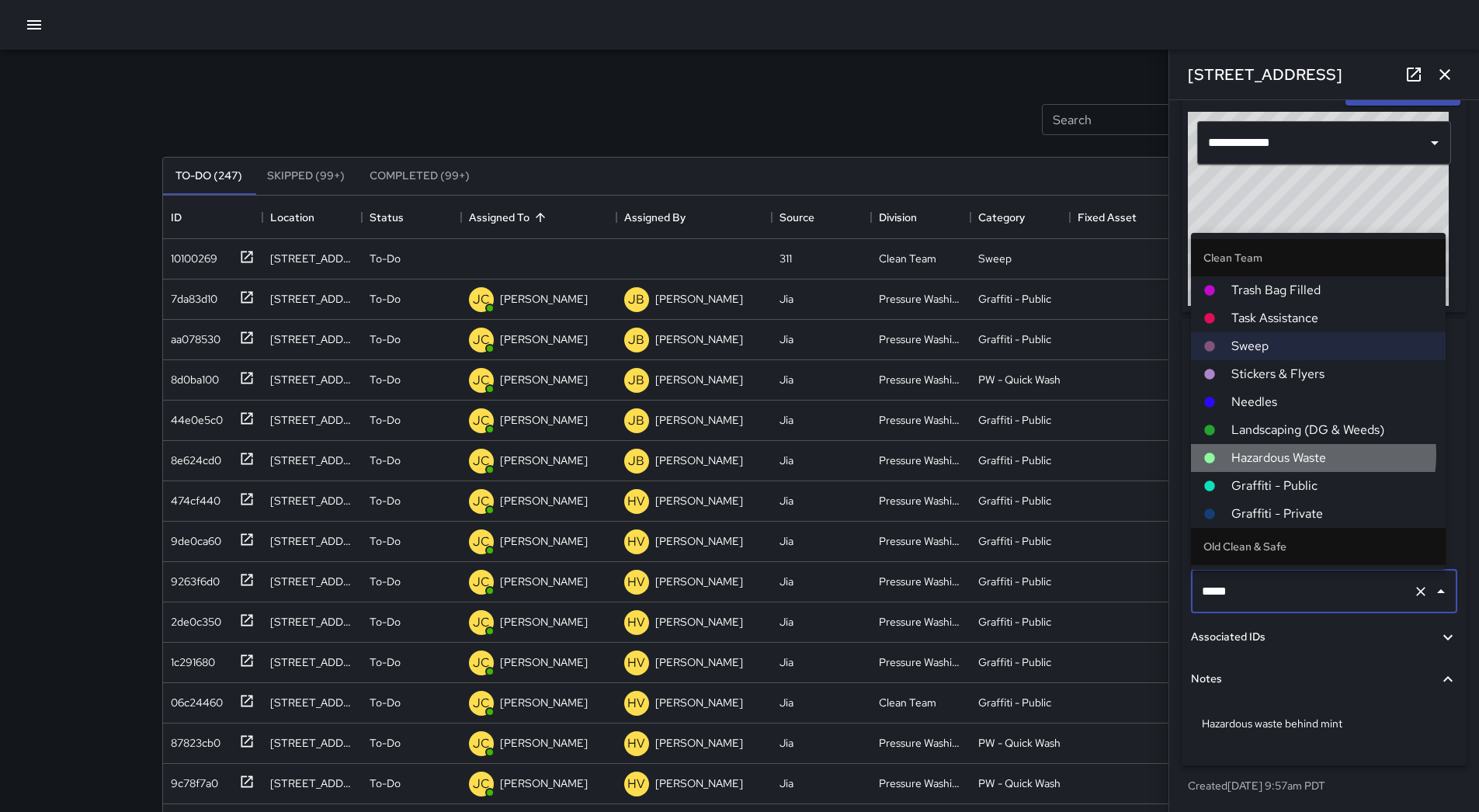
click at [1300, 454] on span "Hazardous Waste" at bounding box center [1332, 458] width 201 height 18
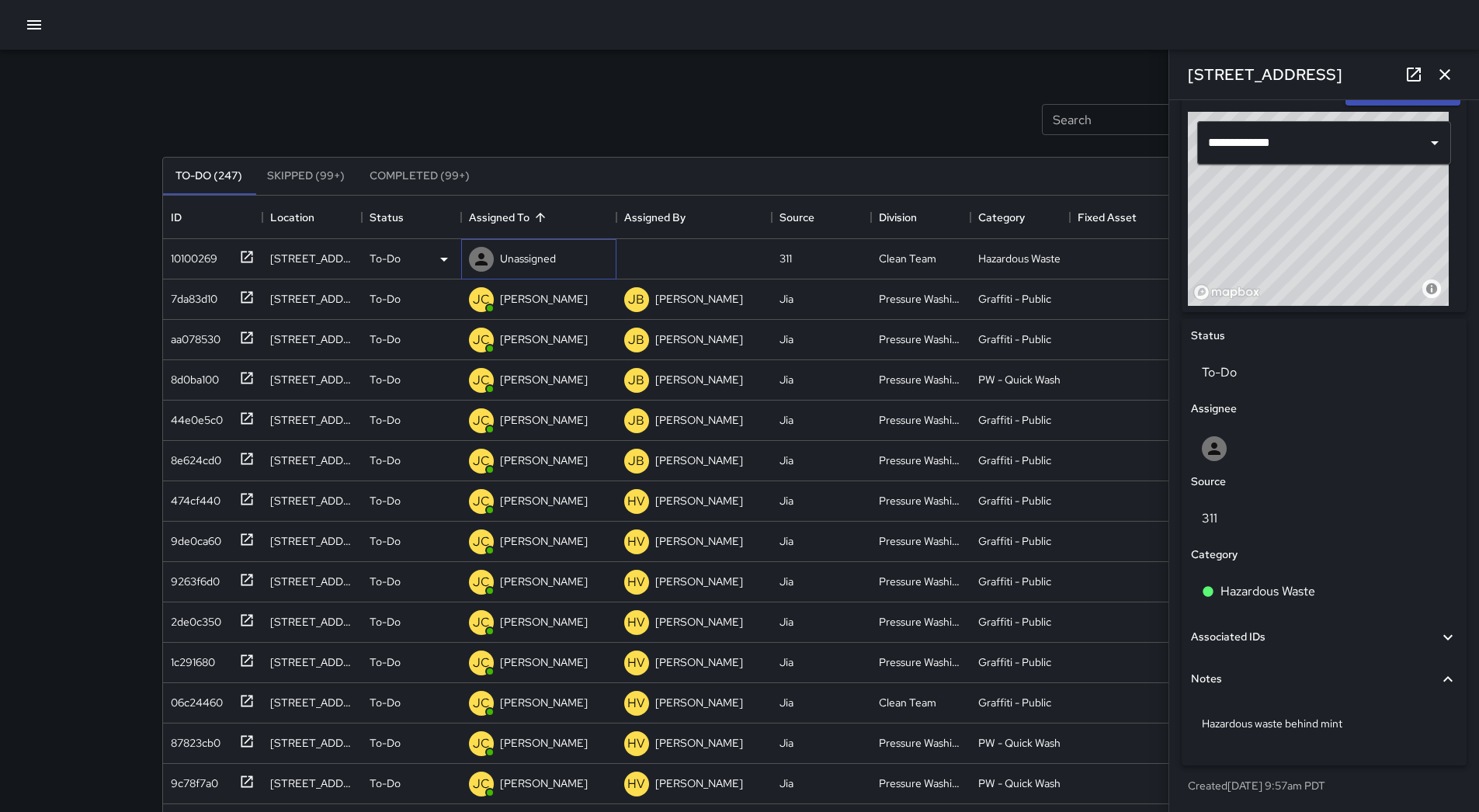
click at [554, 267] on div "Unassigned" at bounding box center [527, 259] width 62 height 22
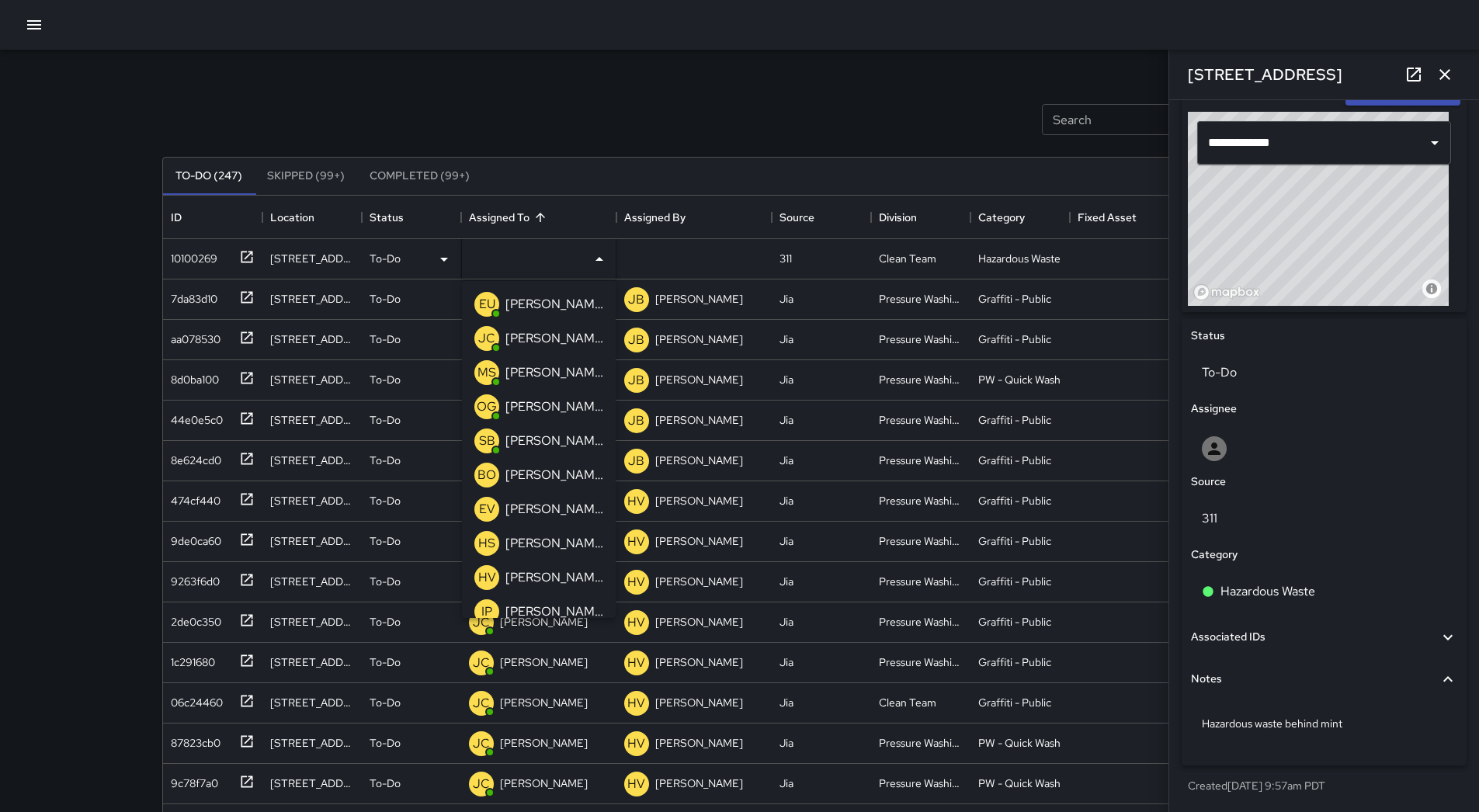
click at [508, 297] on p "[PERSON_NAME]" at bounding box center [554, 304] width 98 height 18
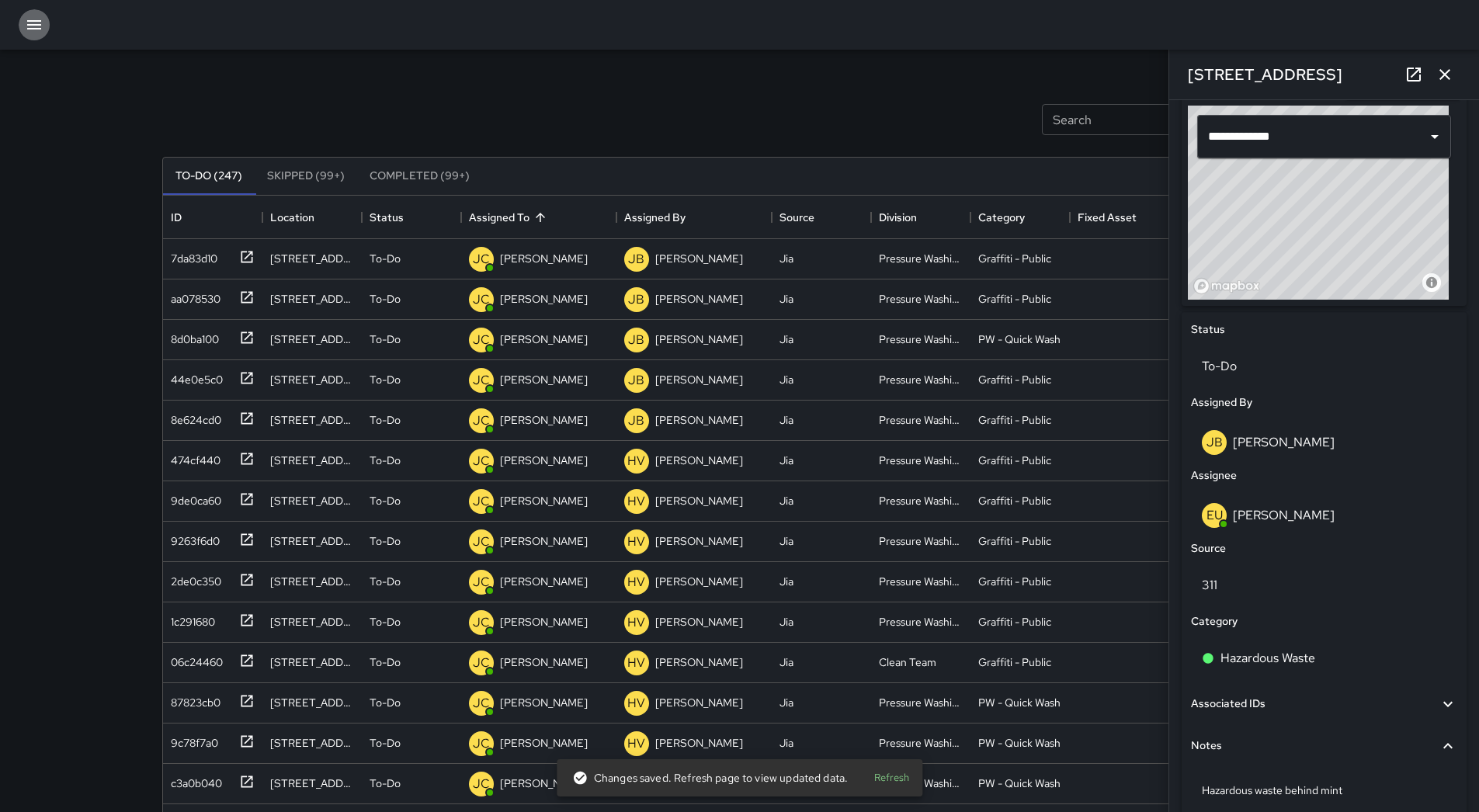
click at [27, 27] on icon "button" at bounding box center [34, 25] width 18 height 18
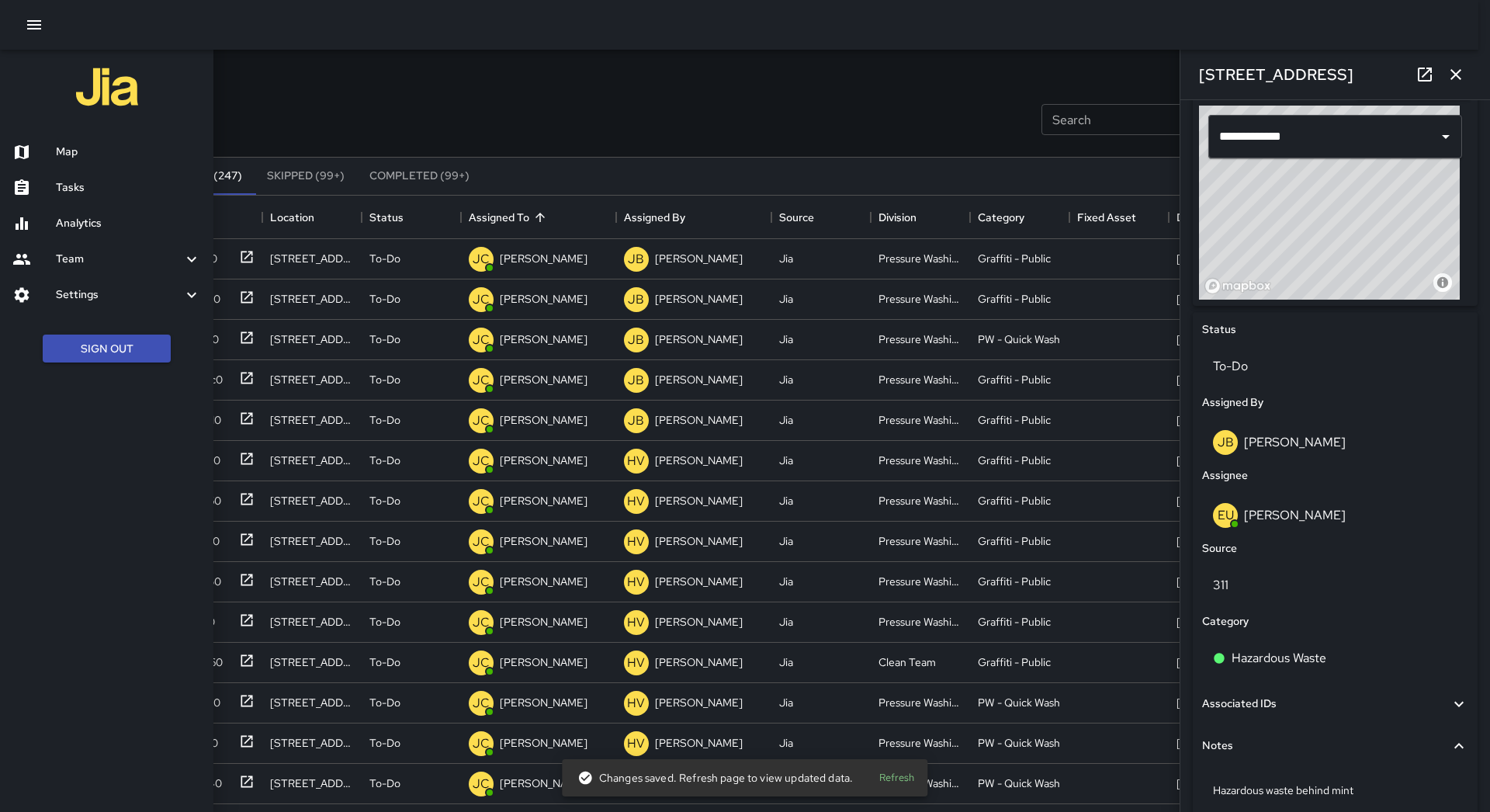
click at [91, 147] on h6 "Map" at bounding box center [127, 151] width 145 height 17
